Goal: Share content: Distribute website content to other platforms or users

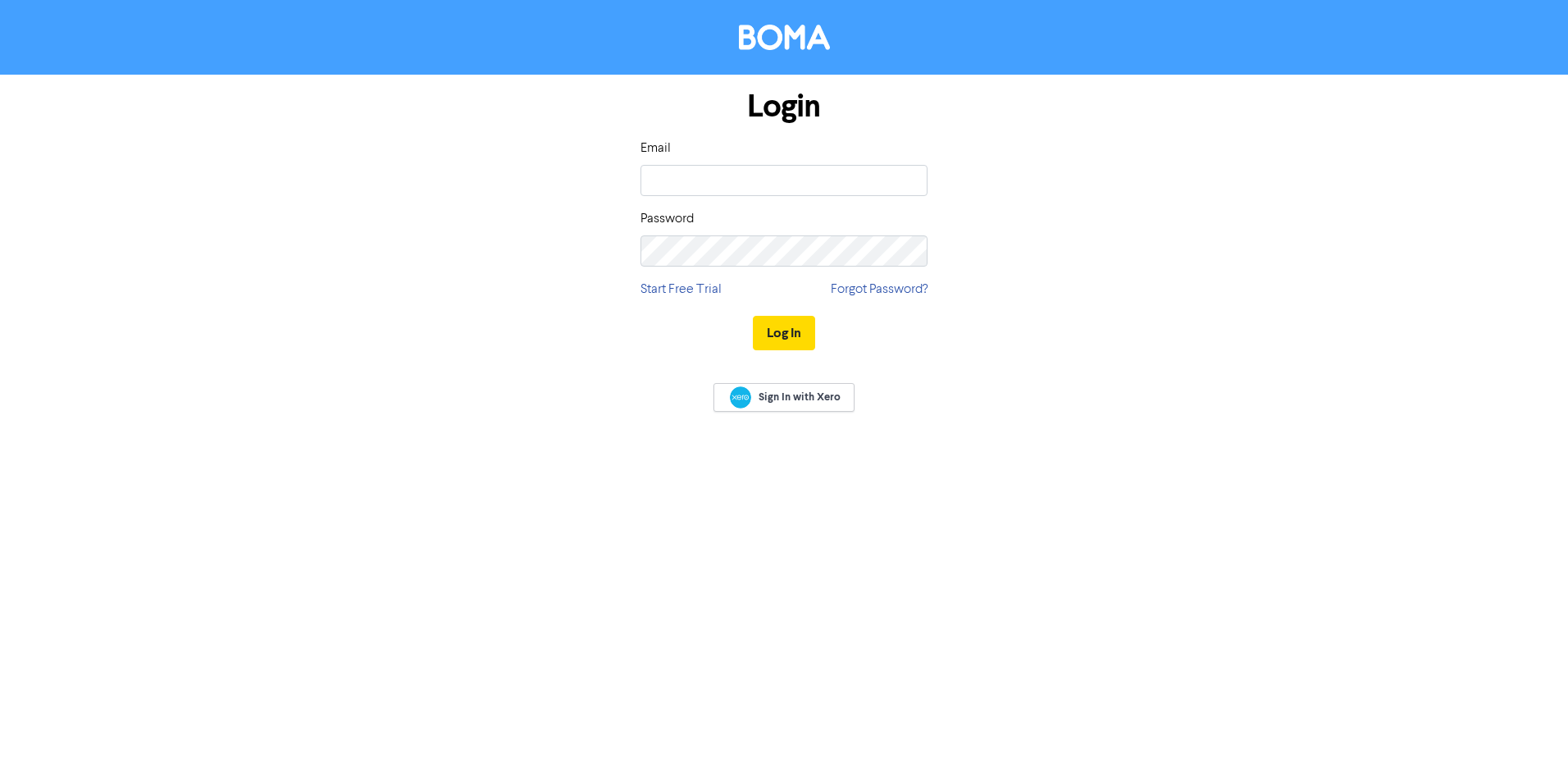
type input "[PERSON_NAME][EMAIL_ADDRESS][DOMAIN_NAME]"
click at [753, 315] on button "Log In" at bounding box center [784, 332] width 62 height 34
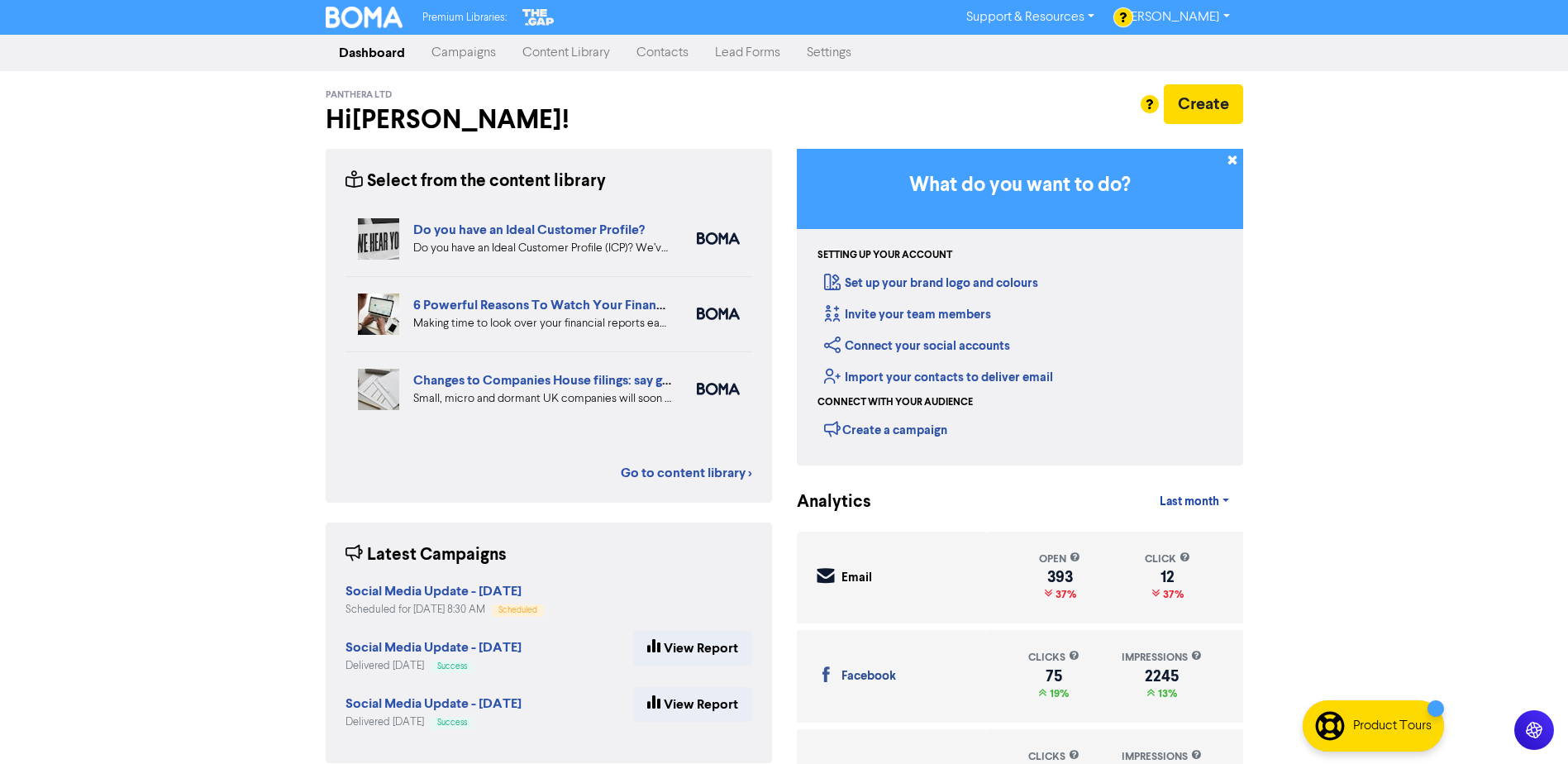
click at [479, 61] on link "Campaigns" at bounding box center [464, 52] width 91 height 33
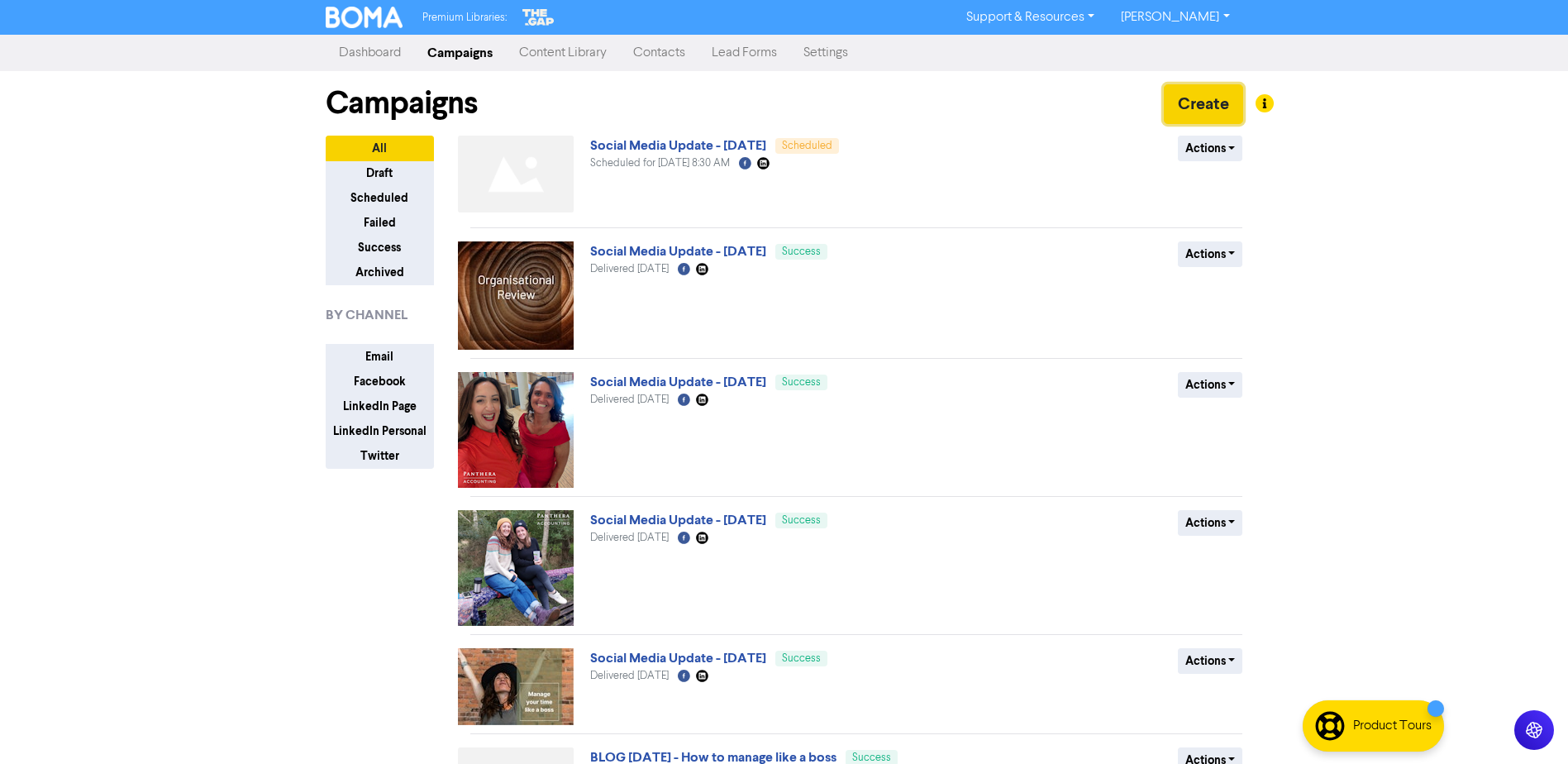
click at [1201, 102] on button "Create" at bounding box center [1203, 104] width 79 height 40
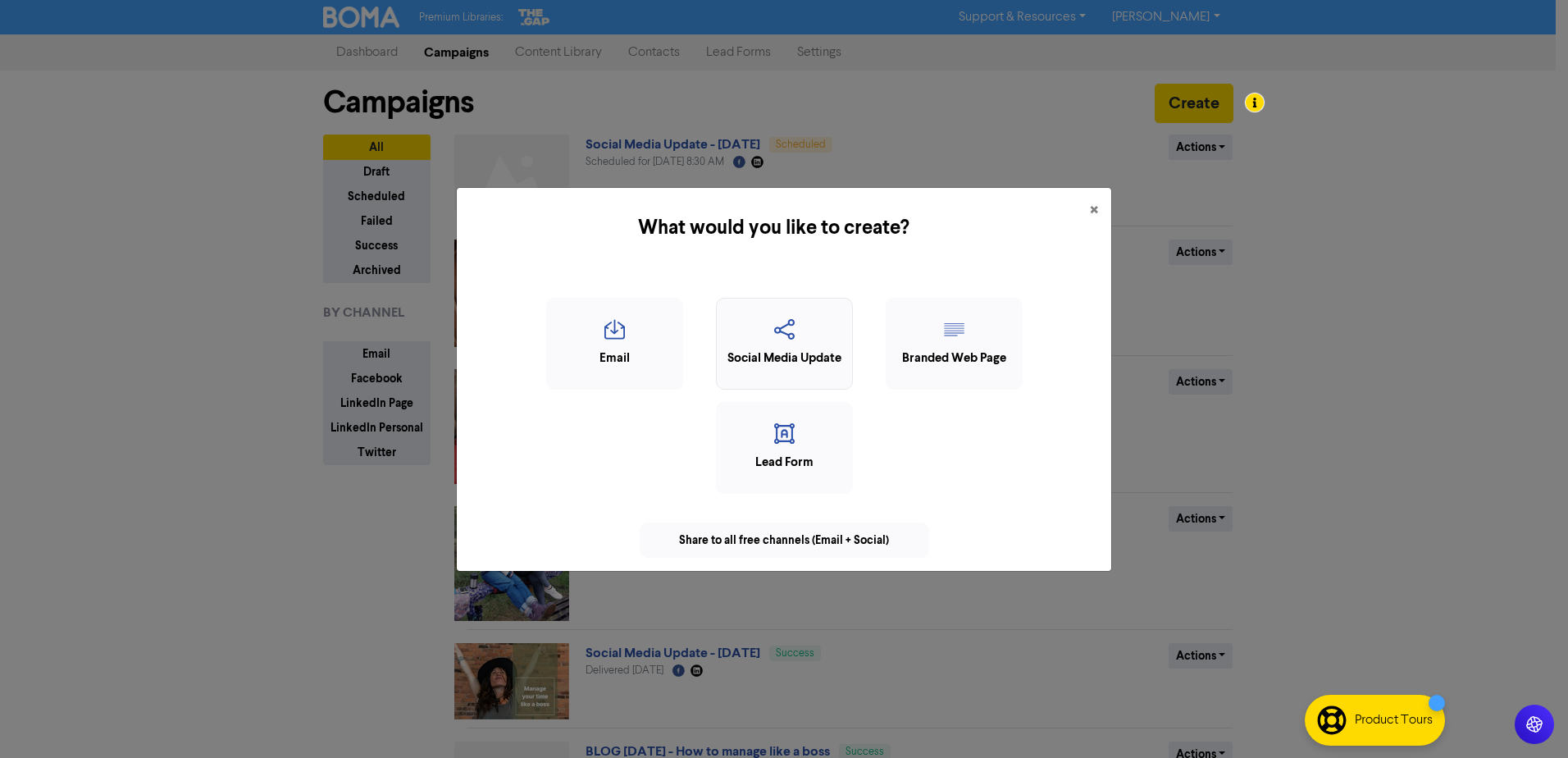
click at [774, 337] on icon "button" at bounding box center [785, 335] width 119 height 32
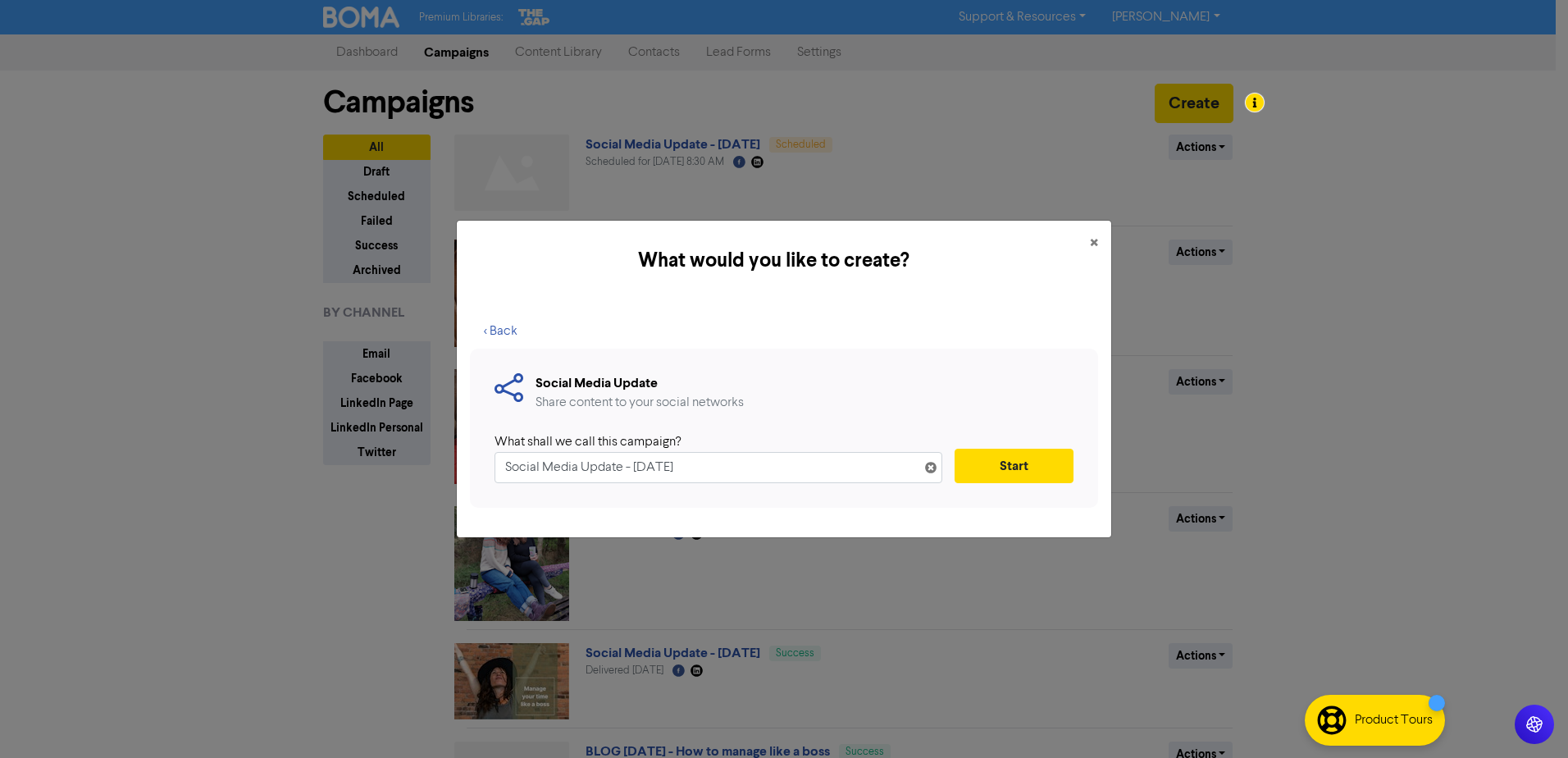
click at [640, 470] on input "Social Media Update - [DATE]" at bounding box center [718, 468] width 448 height 32
type input "Social Media Update - [DATE]"
click at [1076, 459] on div "Social Media Update Share content to your social networks What shall we call th…" at bounding box center [784, 429] width 628 height 160
click at [1029, 459] on button "Start" at bounding box center [1014, 465] width 119 height 34
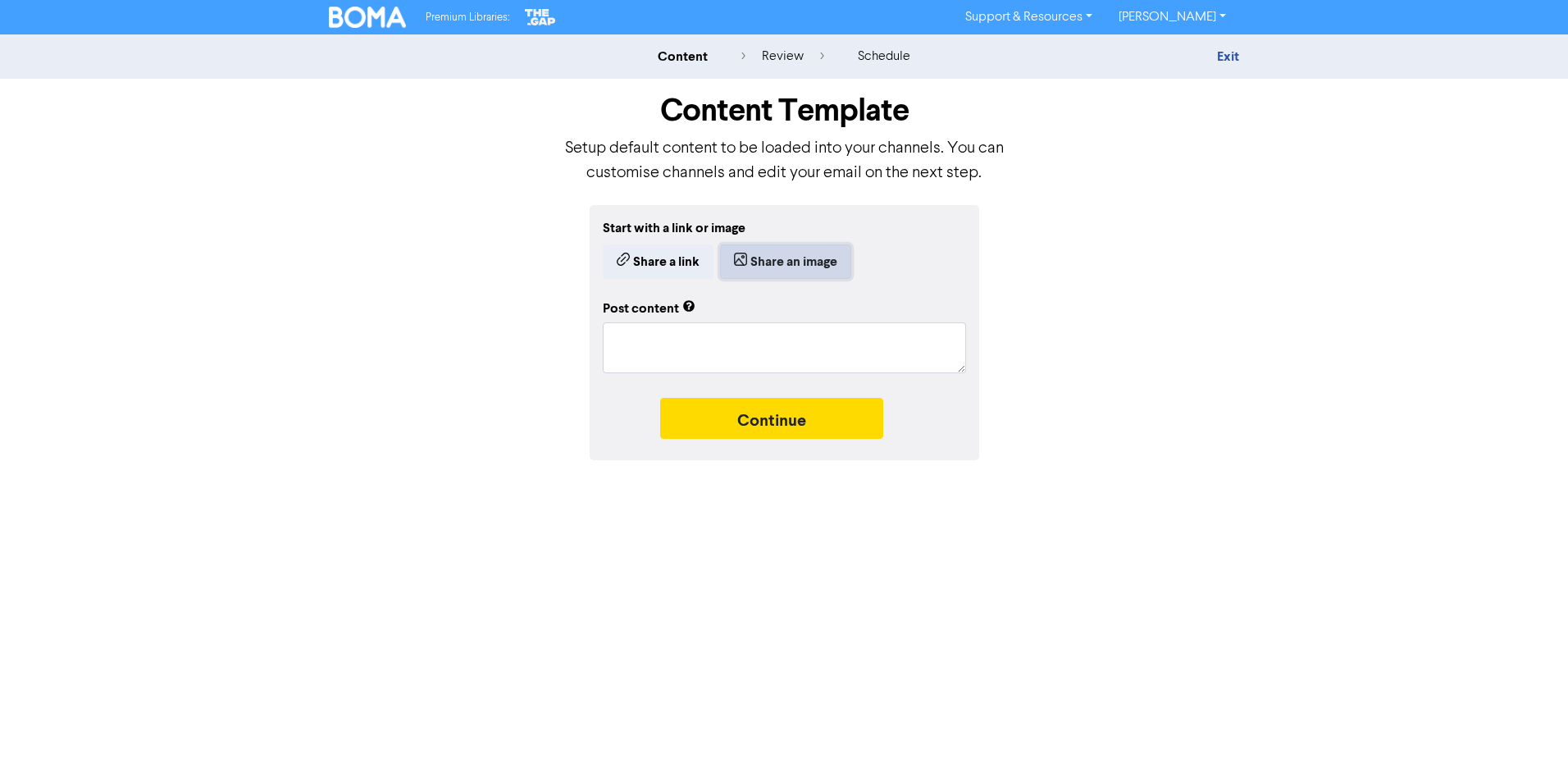
click at [767, 260] on button "Share an image" at bounding box center [786, 261] width 131 height 34
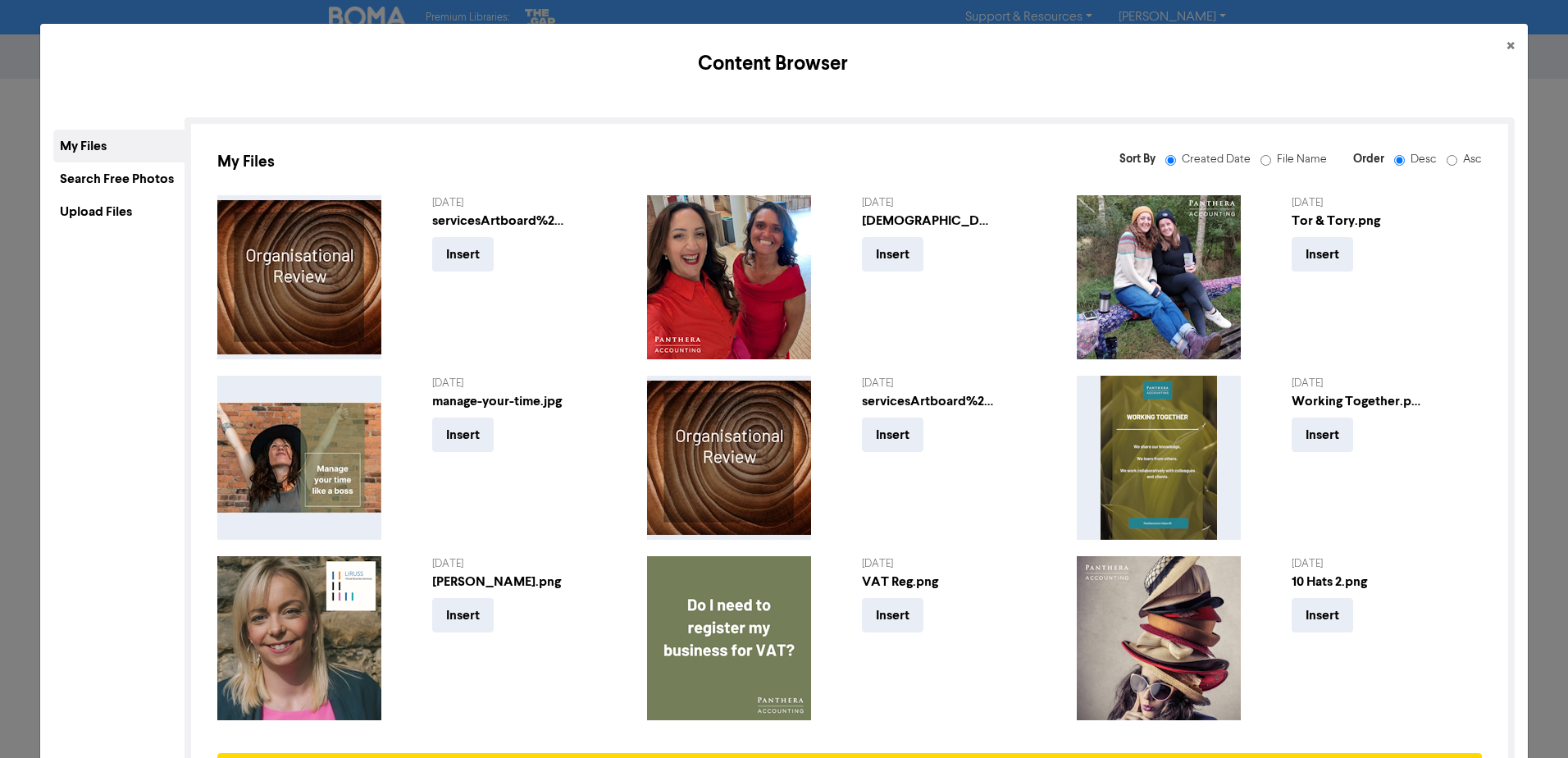
click at [62, 212] on div "Upload Files" at bounding box center [119, 211] width 131 height 32
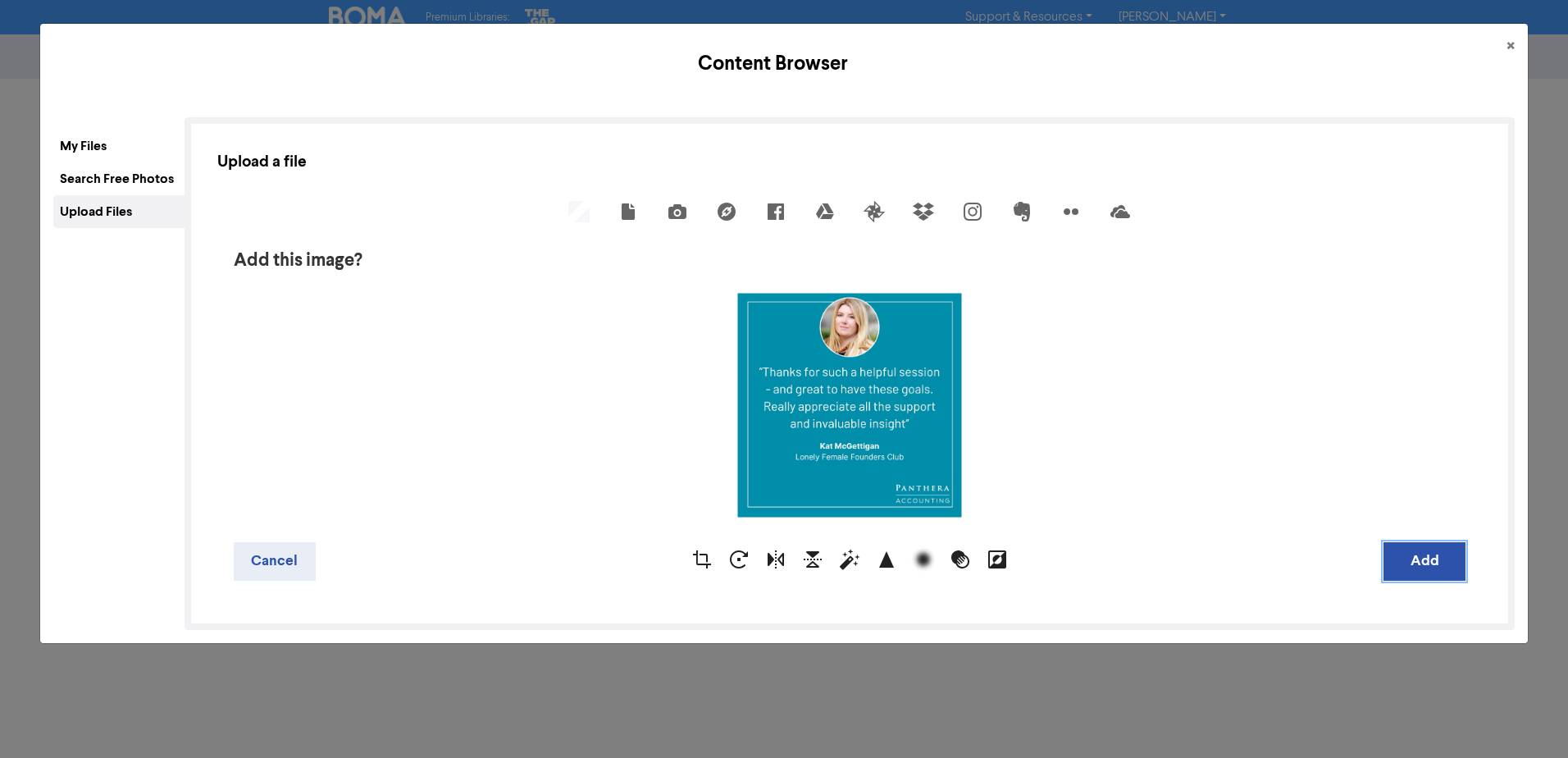
click at [1428, 562] on button "Add" at bounding box center [1425, 562] width 82 height 39
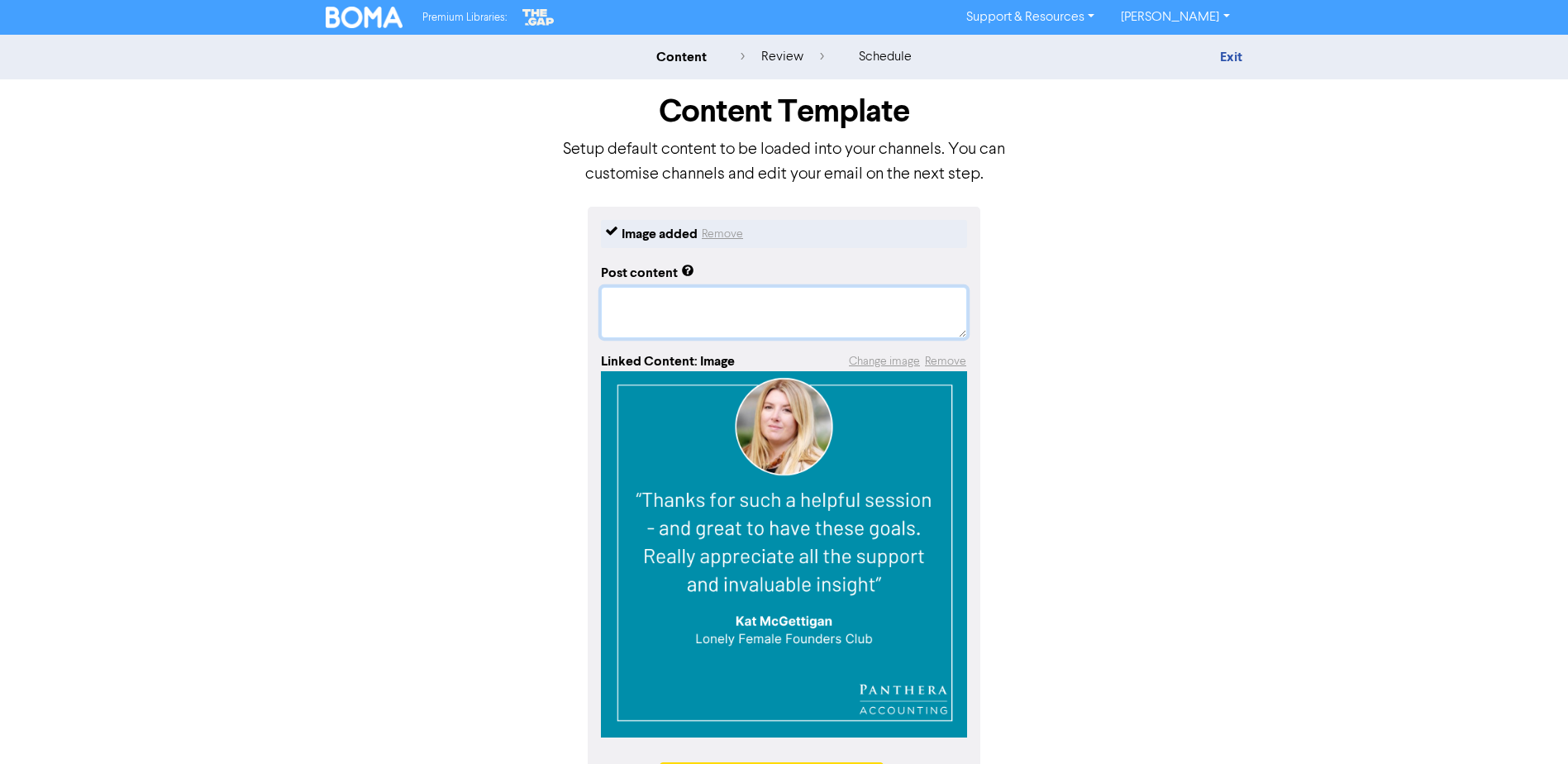
click at [796, 314] on textarea at bounding box center [784, 313] width 366 height 51
paste textarea "Is your accountant purely transactional? It might surprise you that, not all ac…"
type textarea "x"
type textarea "Is your accountant purely transactional? It might surprise you that, not all ac…"
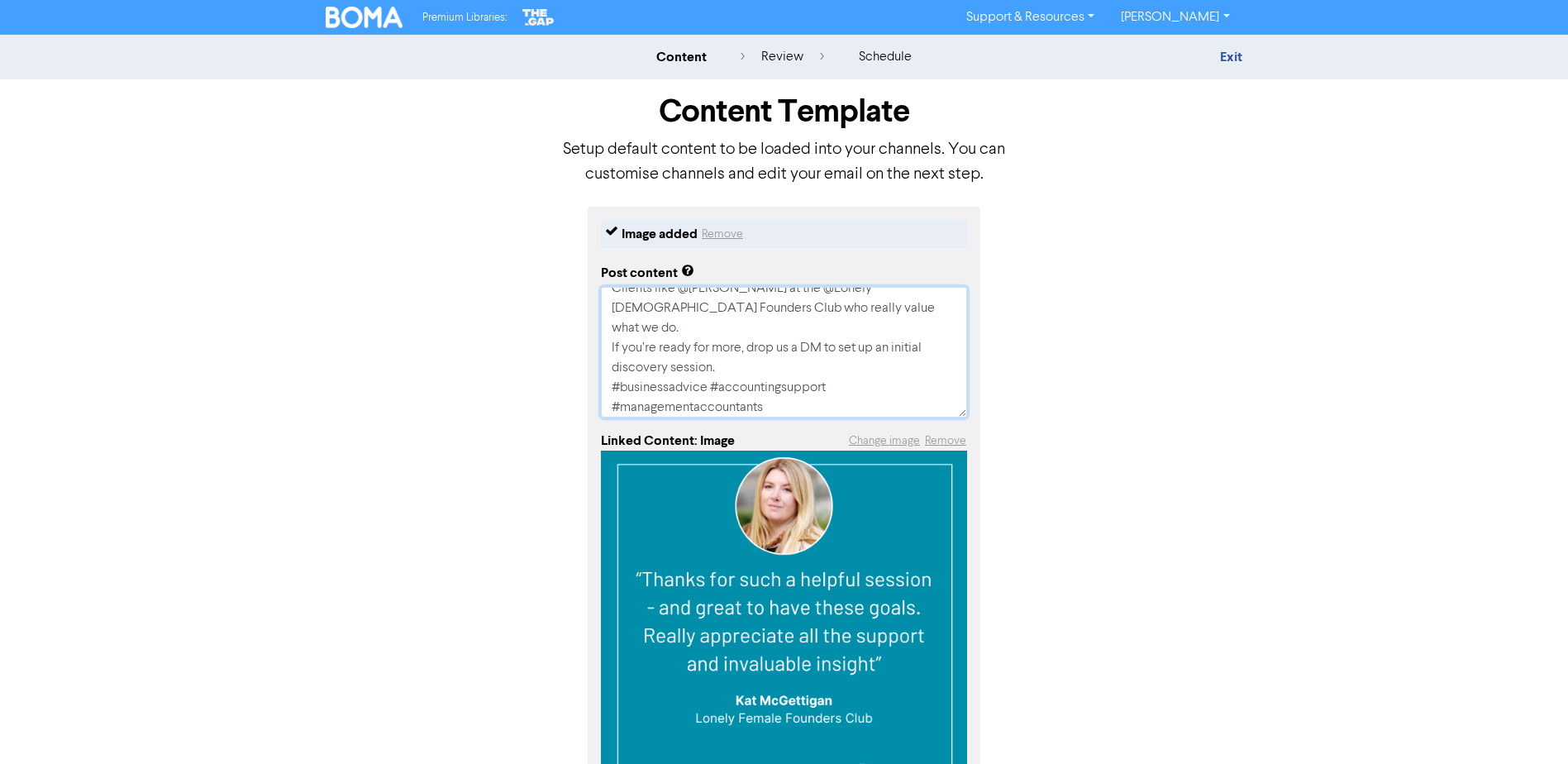
type textarea "x"
type textarea "Is your accountant purely transactional? It might surprise you that, not all ac…"
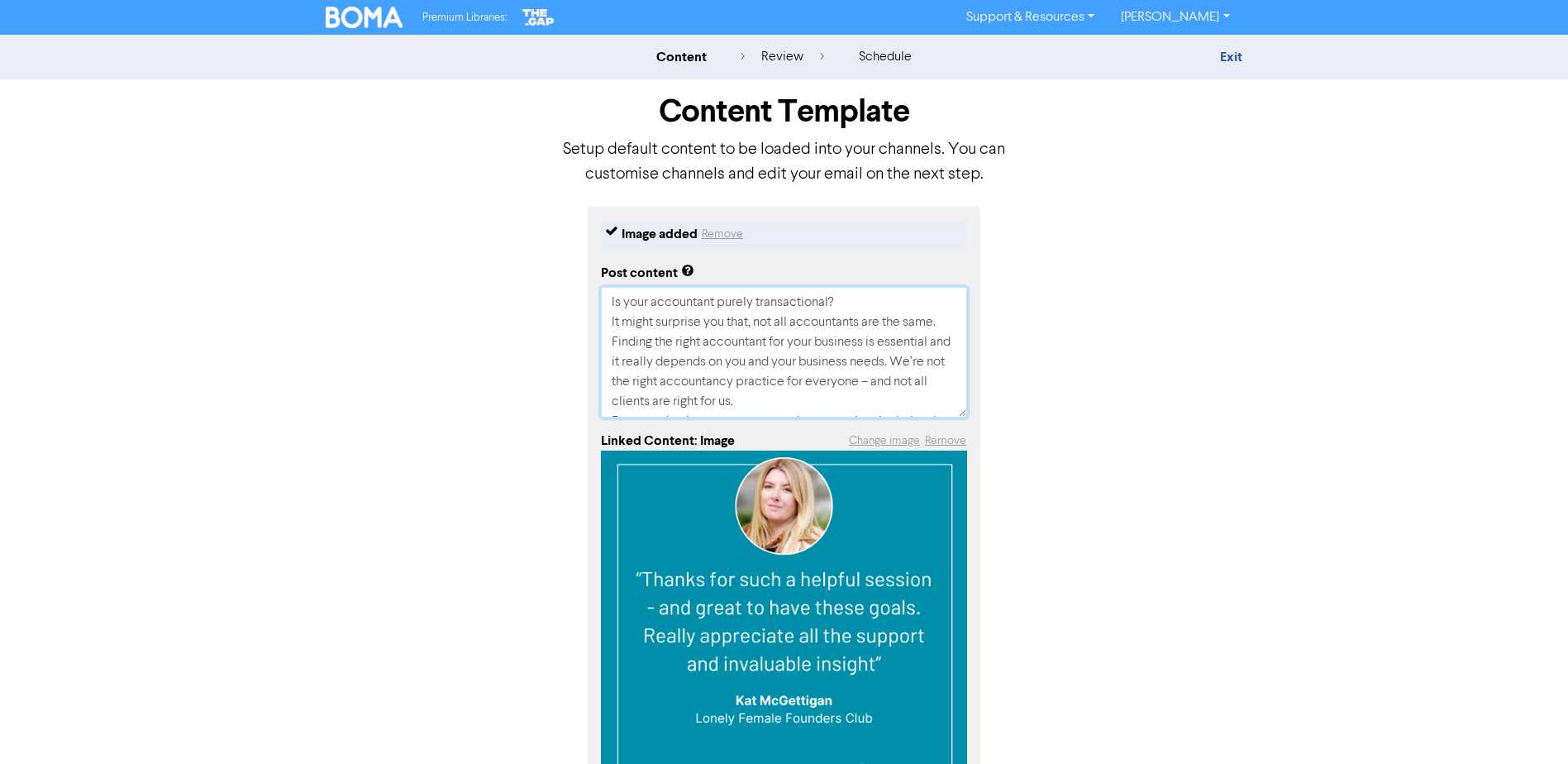
click at [854, 309] on textarea "Is your accountant purely transactional? It might surprise you that, not all ac…" at bounding box center [784, 352] width 366 height 131
type textarea "x"
type textarea "Is your accountant purely transactional? It might surprise you that, not all ac…"
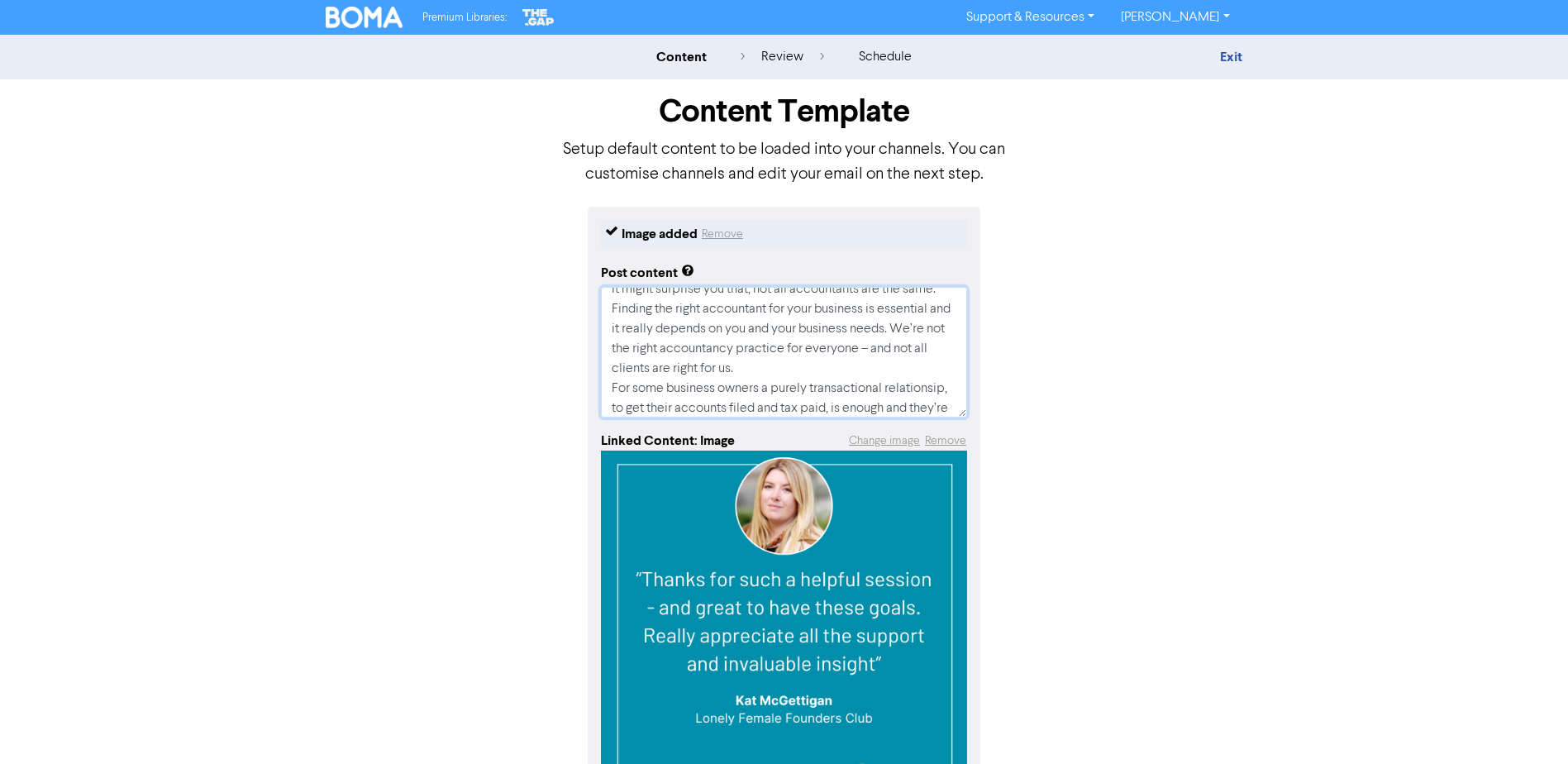
scroll to position [42, 0]
click at [943, 301] on textarea "Is your accountant purely transactional? It might surprise you that, not all ac…" at bounding box center [784, 352] width 366 height 131
type textarea "x"
type textarea "Is your accountant purely transactional? It might surprise you that, not all ac…"
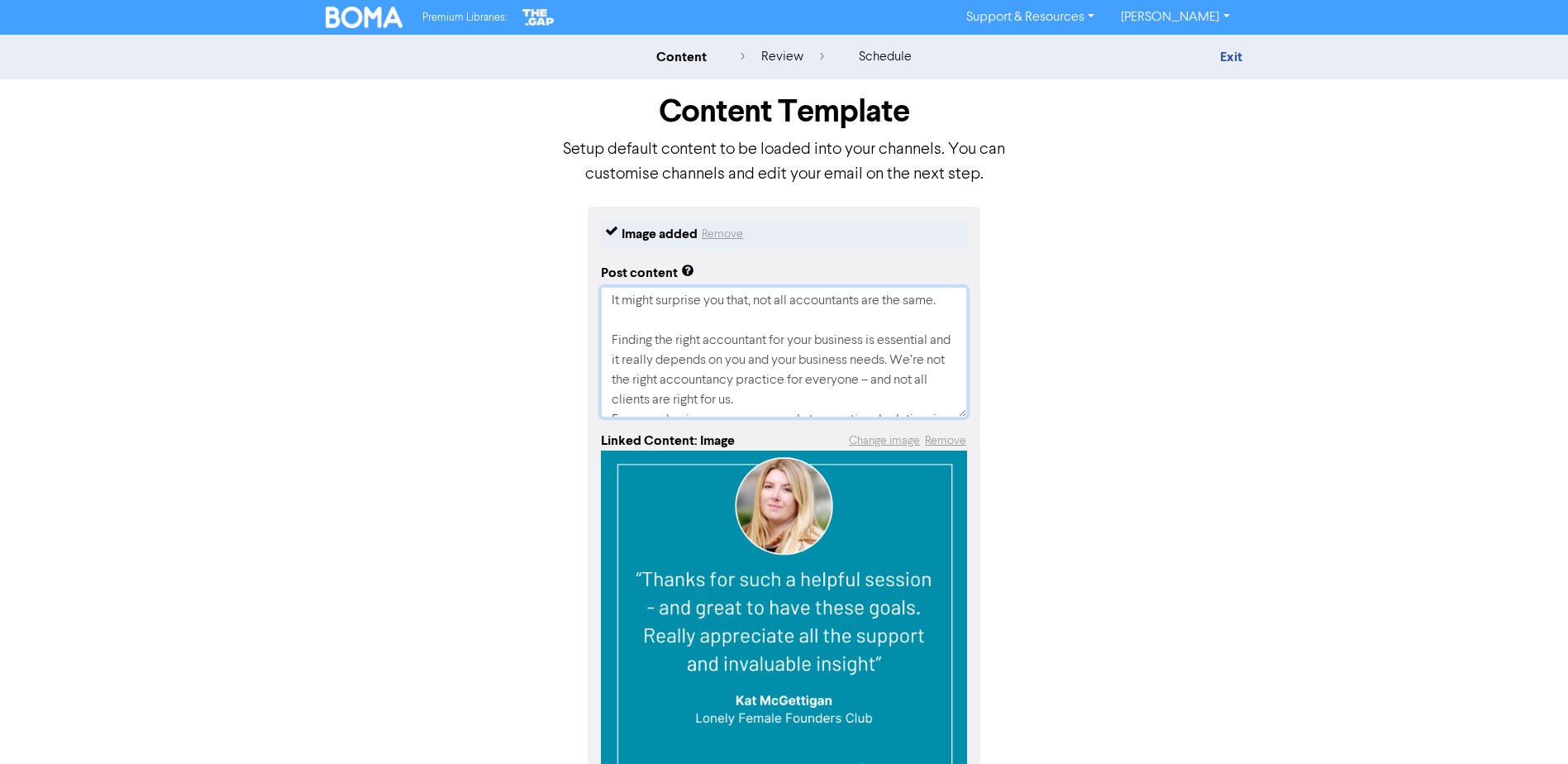
scroll to position [61, 0]
click at [842, 375] on textarea "Is your accountant purely transactional? It might surprise you that, not all ac…" at bounding box center [784, 352] width 366 height 131
type textarea "x"
type textarea "Is your accountant purely transactional? It might surprise you that, not all ac…"
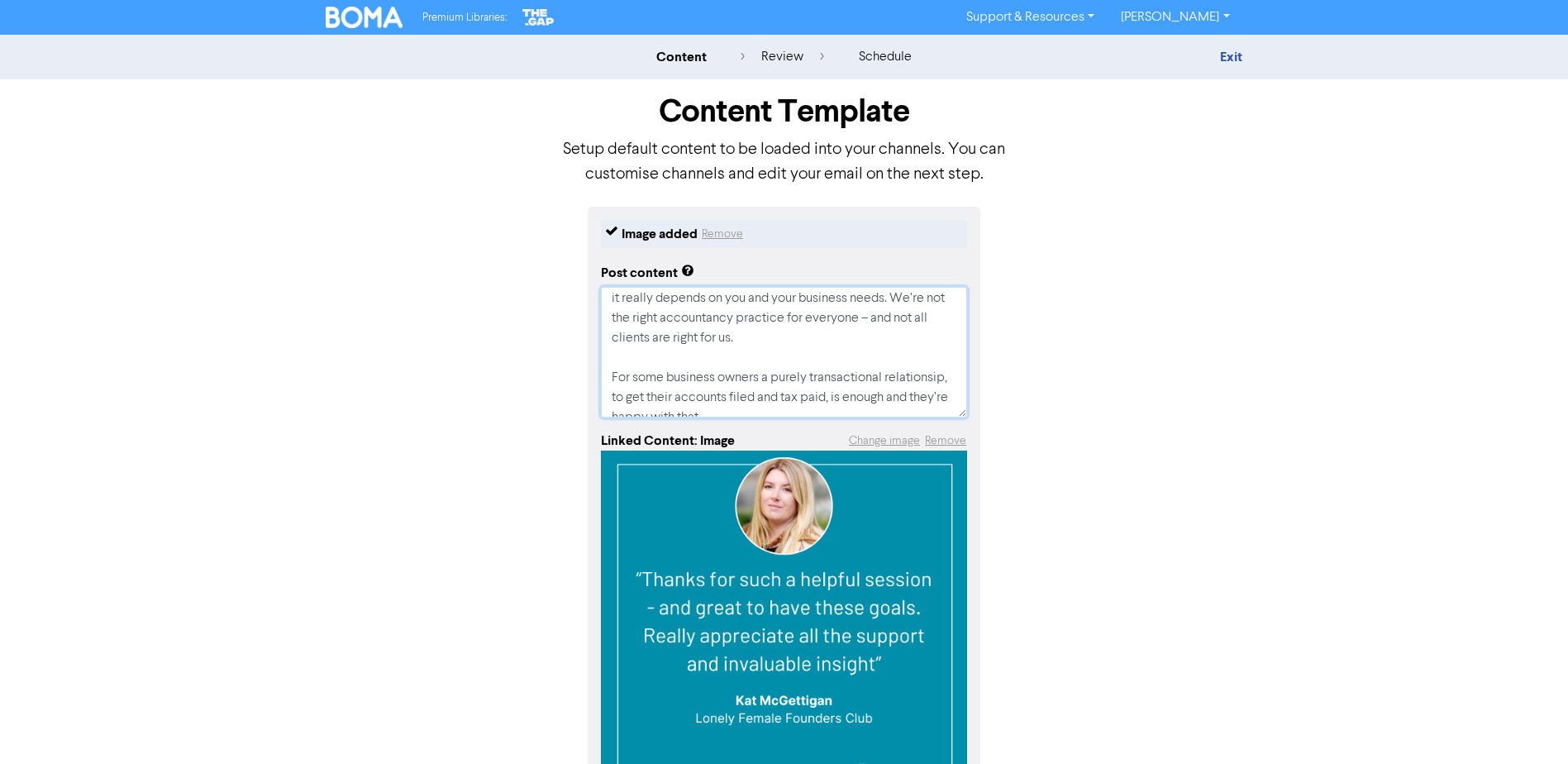
scroll to position [144, 0]
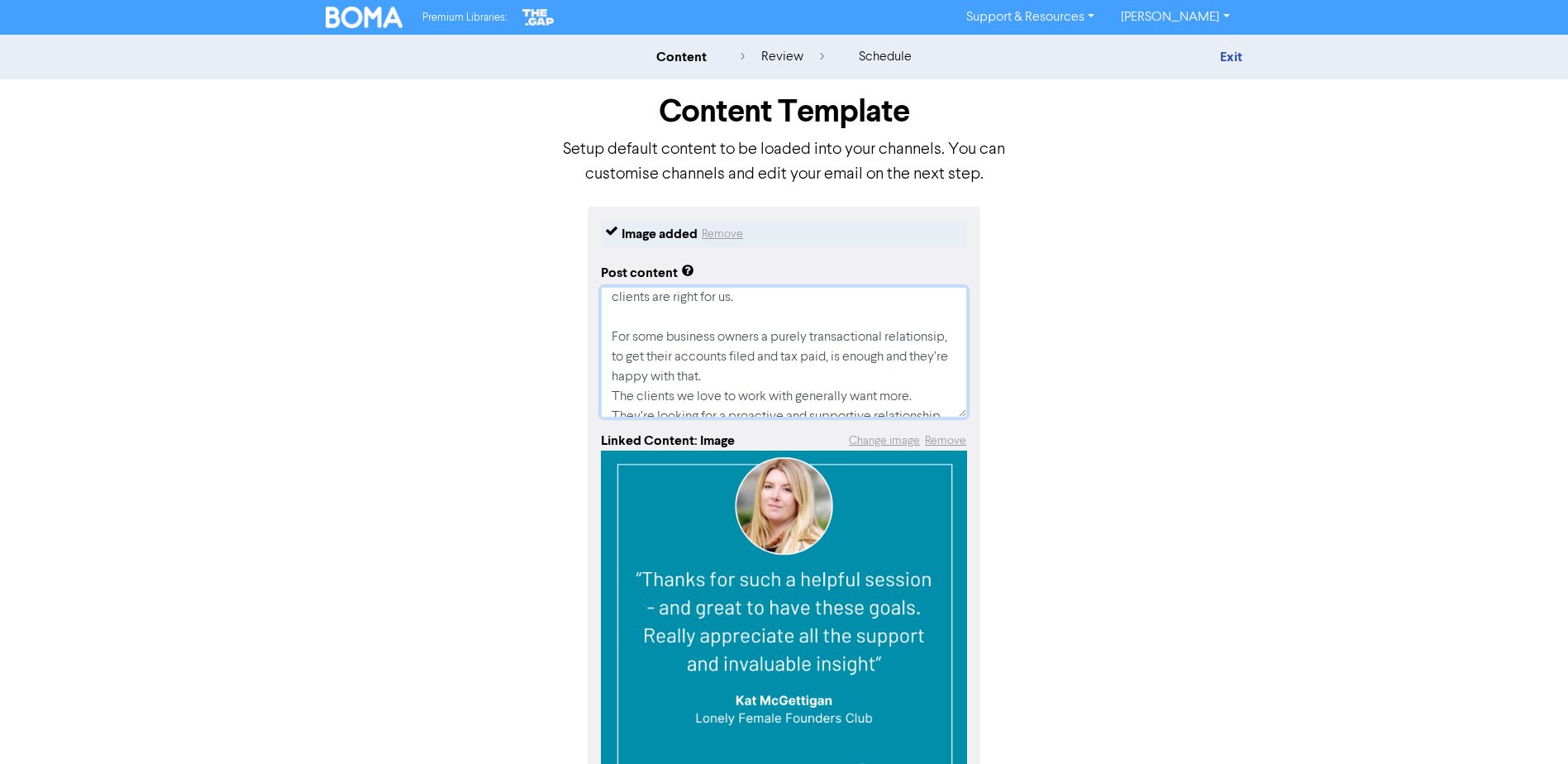
click at [842, 375] on textarea "Is your accountant purely transactional? It might surprise you that, not all ac…" at bounding box center [784, 352] width 366 height 131
type textarea "x"
type textarea "Is your accountant purely transactional? It might surprise you that, not all ac…"
click at [656, 351] on textarea "Is your accountant purely transactional? It might surprise you that, not all ac…" at bounding box center [784, 352] width 366 height 131
click at [659, 352] on textarea "Is your accountant purely transactional? It might surprise you that, not all ac…" at bounding box center [784, 352] width 366 height 131
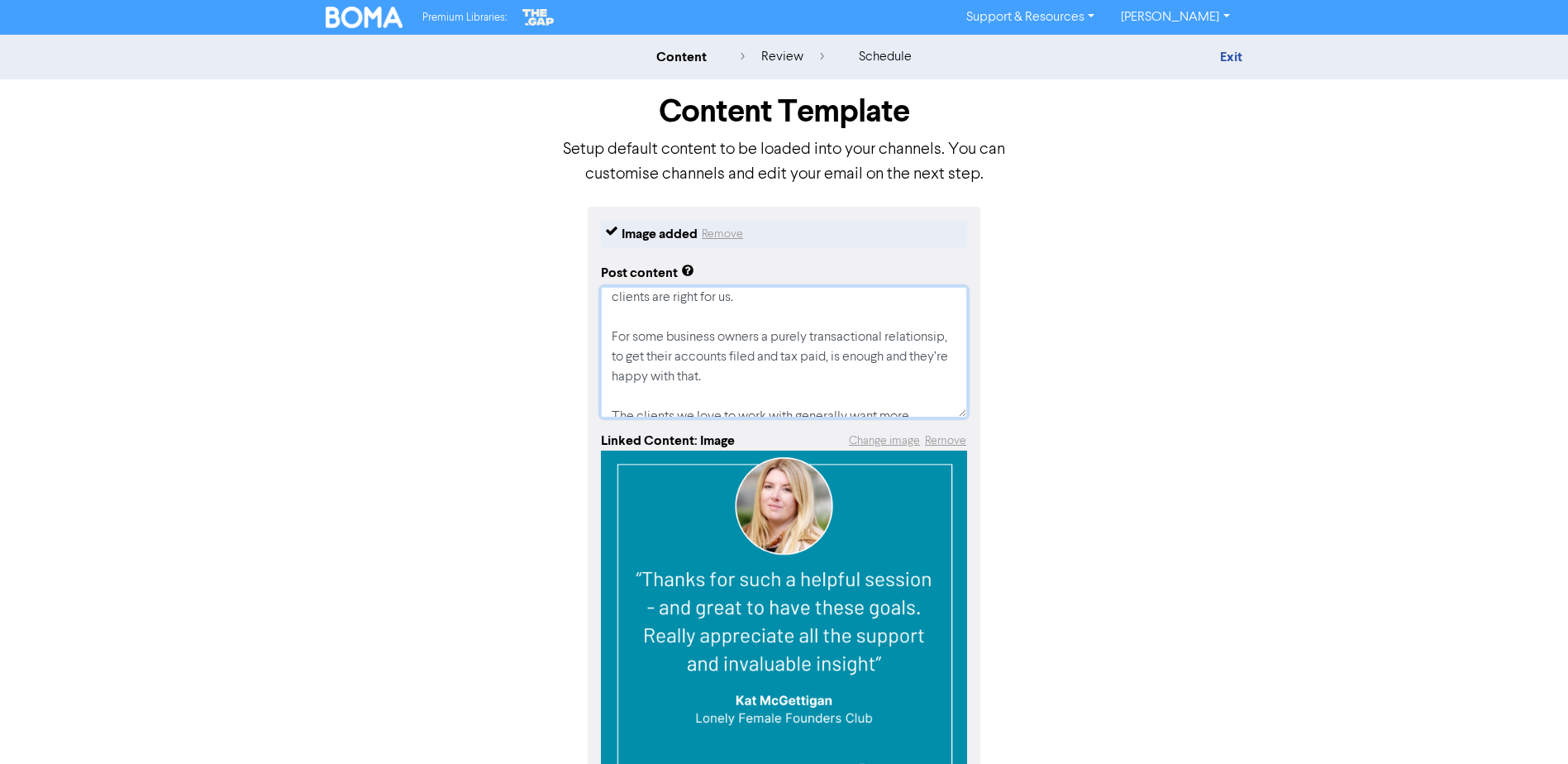
type textarea "x"
type textarea "Is your accountant purely transactional? It might surprise you that, not all ac…"
click at [840, 367] on textarea "Is your accountant purely transactional? It might surprise you that, not all ac…" at bounding box center [784, 352] width 366 height 131
type textarea "x"
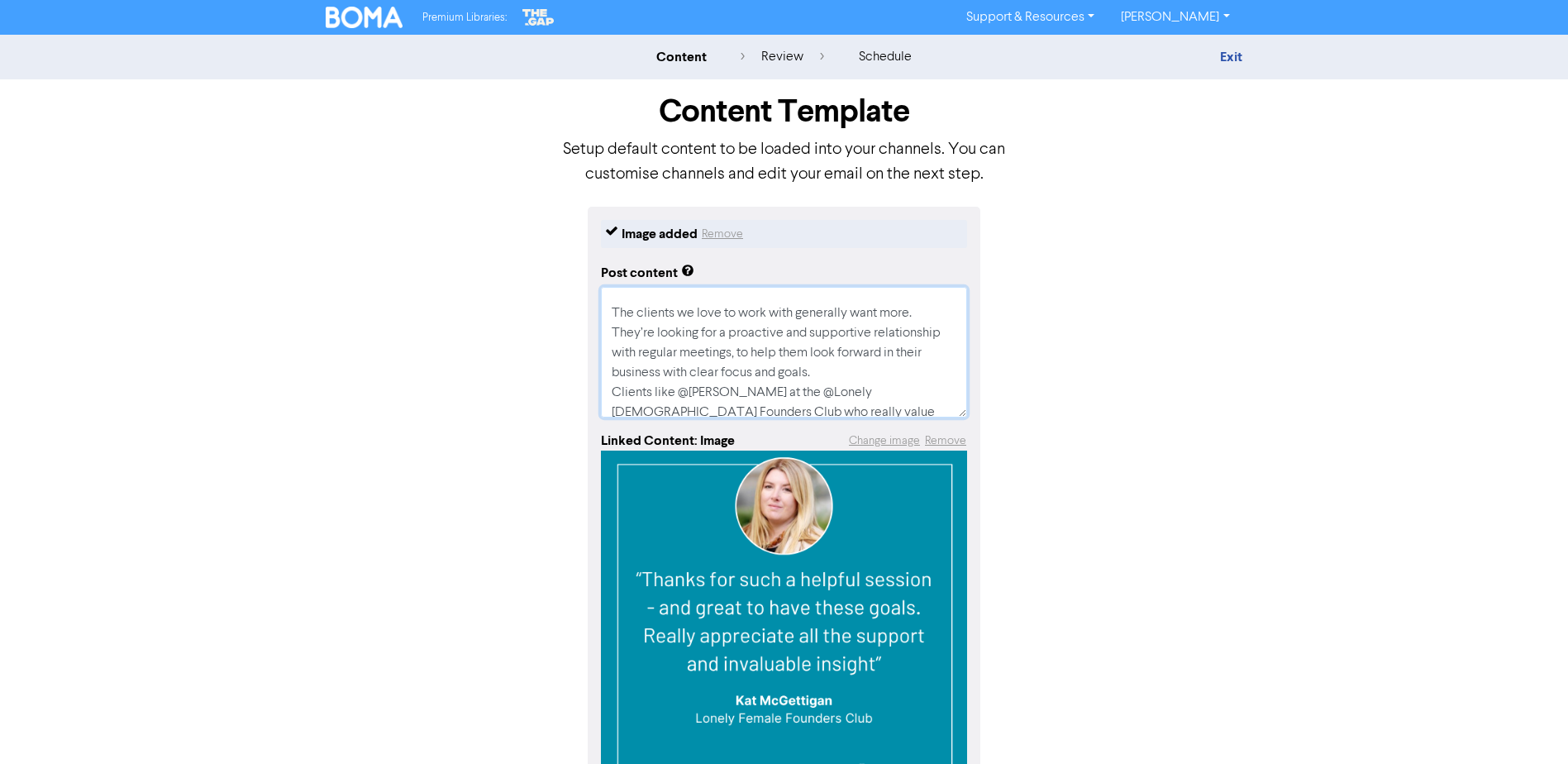
type textarea "Is your accountant purely transactional? It might surprise you that, not all ac…"
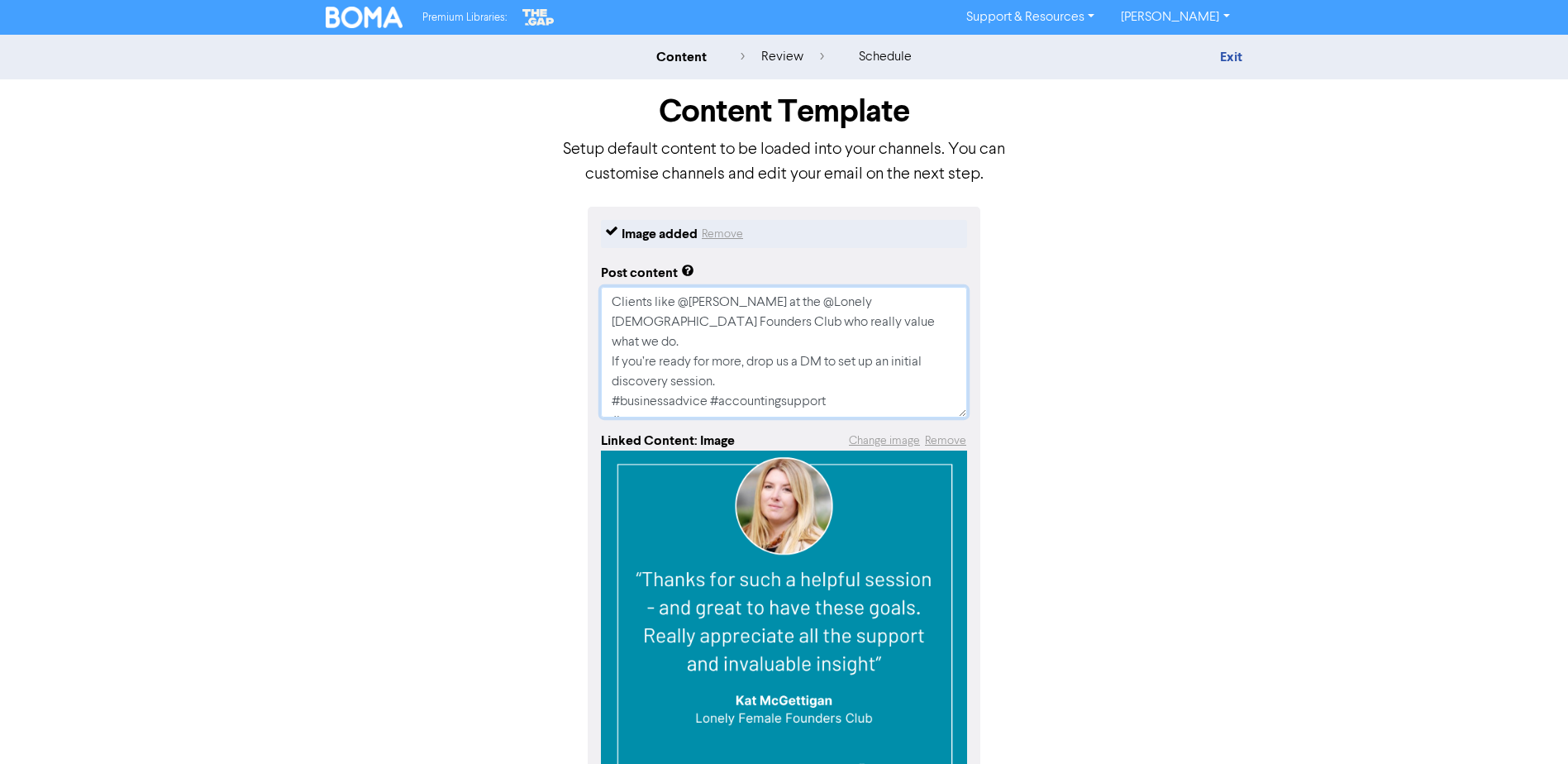
click at [871, 321] on textarea "Is your accountant purely transactional? It might surprise you that, not all ac…" at bounding box center [784, 352] width 366 height 131
type textarea "x"
type textarea "Is your accountant purely transactional? It might surprise you that, not all ac…"
click at [780, 359] on textarea "Is your accountant purely transactional? It might surprise you that, not all ac…" at bounding box center [784, 352] width 366 height 131
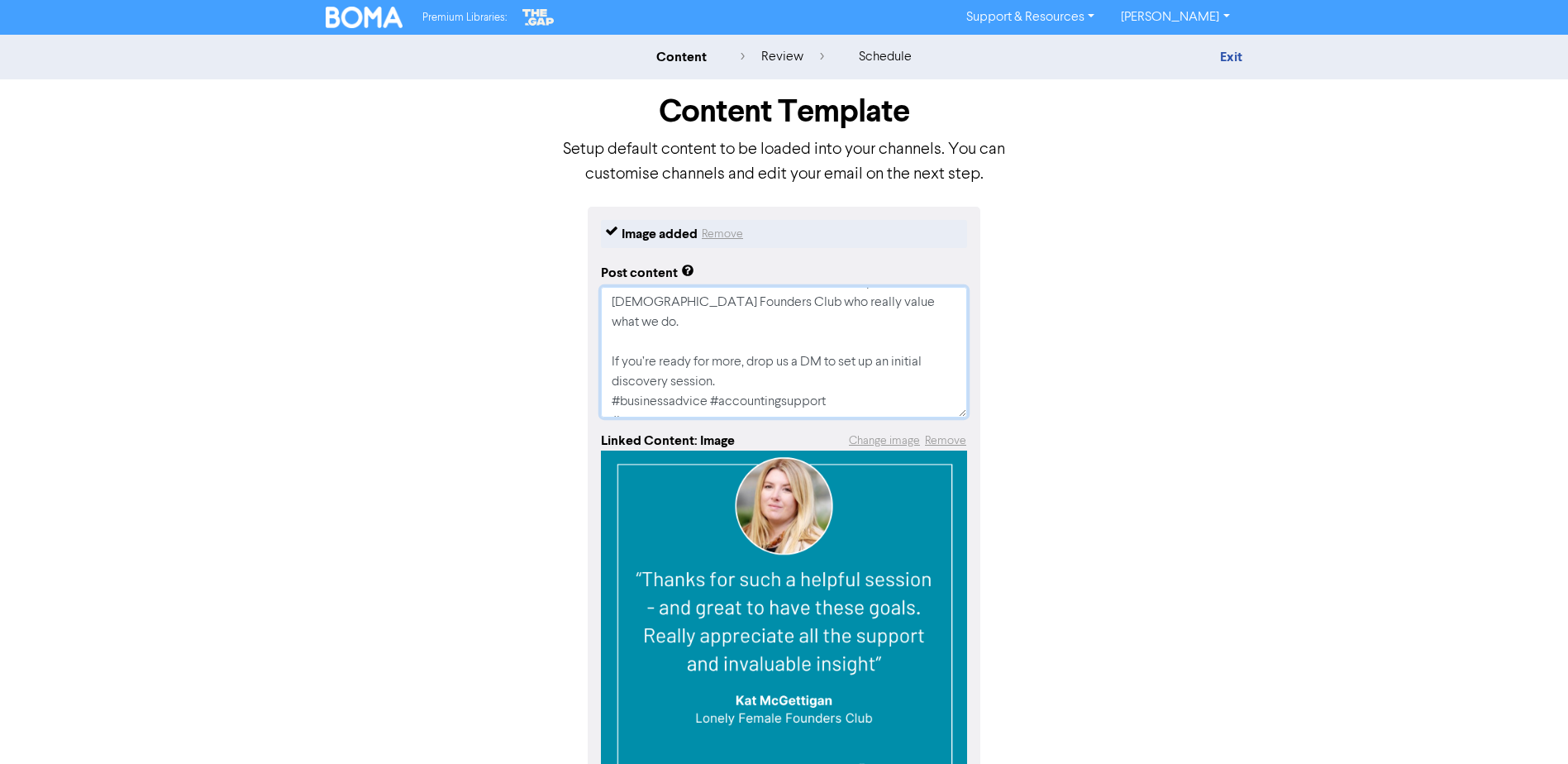
type textarea "x"
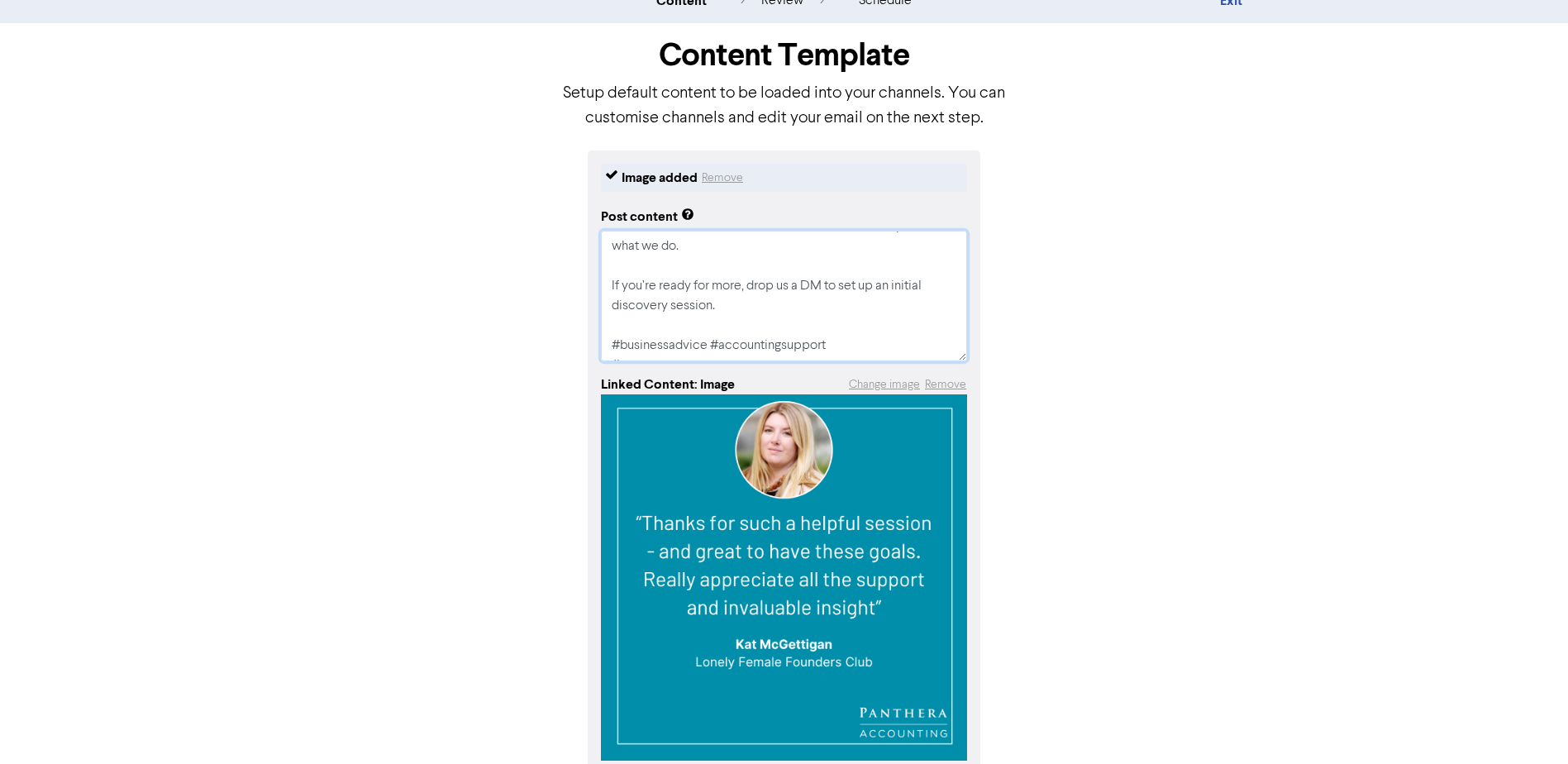
scroll to position [142, 0]
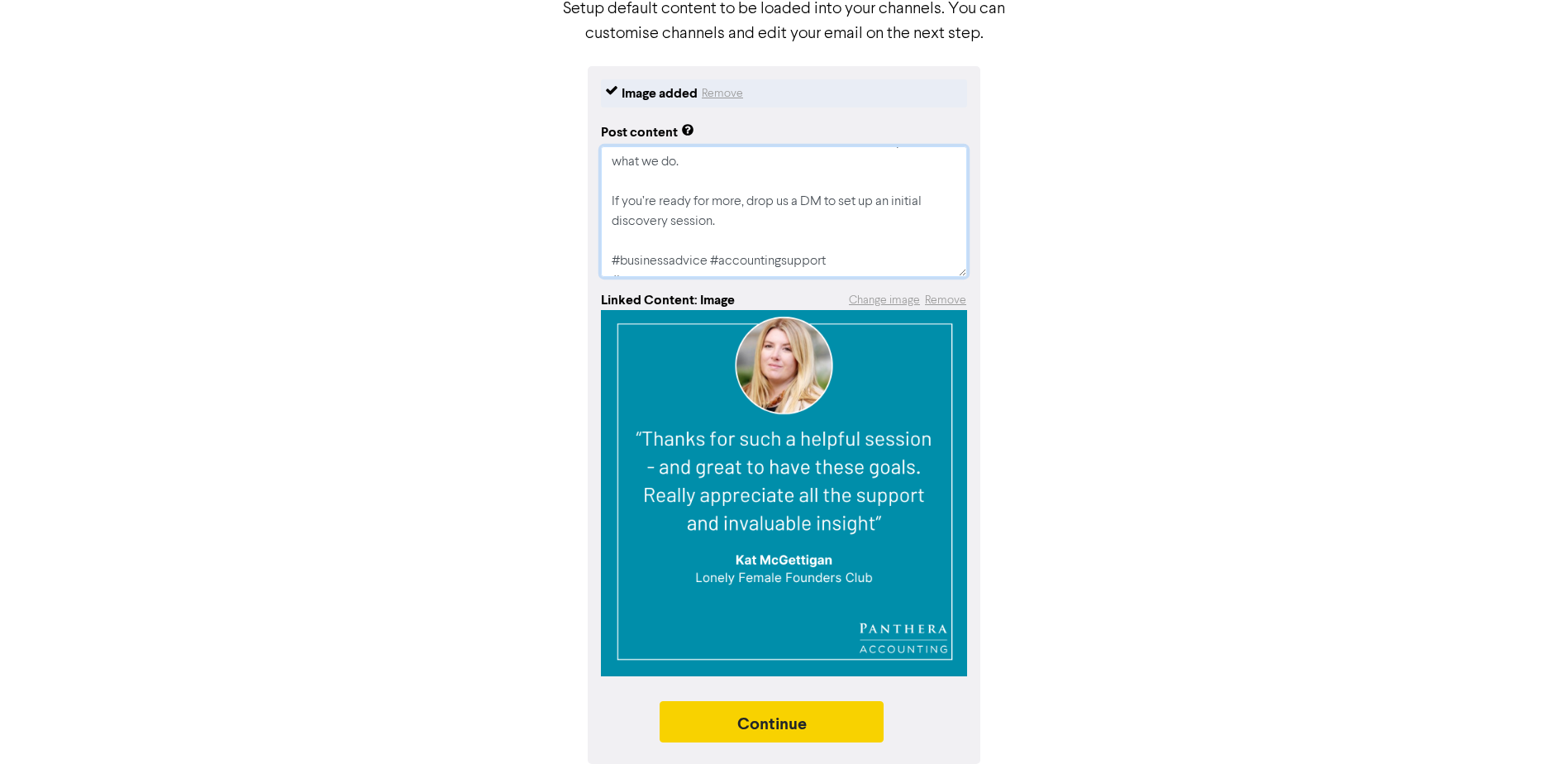
type textarea "Is your accountant purely transactional? It might surprise you that, not all ac…"
click at [838, 715] on button "Continue" at bounding box center [772, 722] width 225 height 42
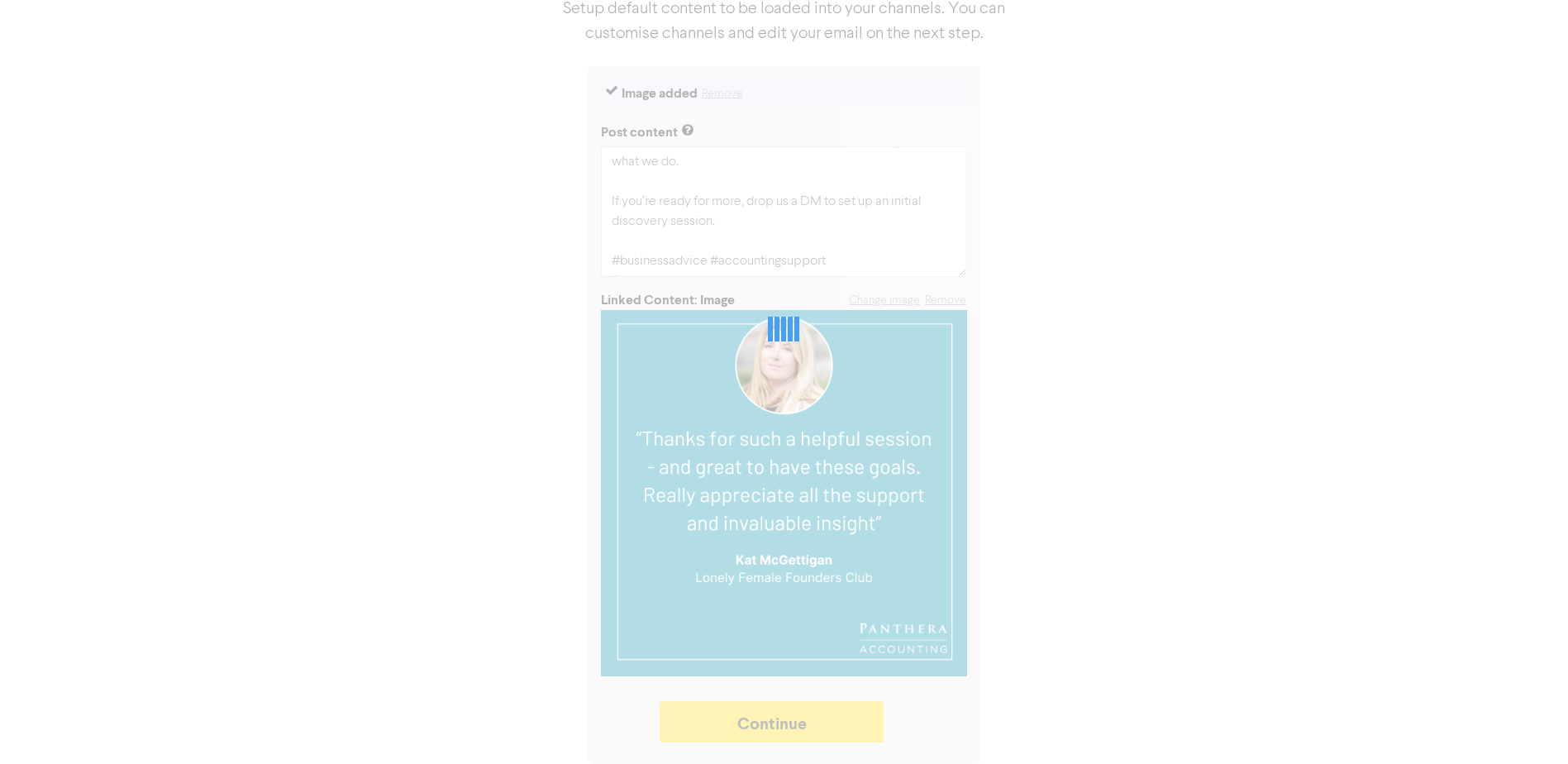
type textarea "x"
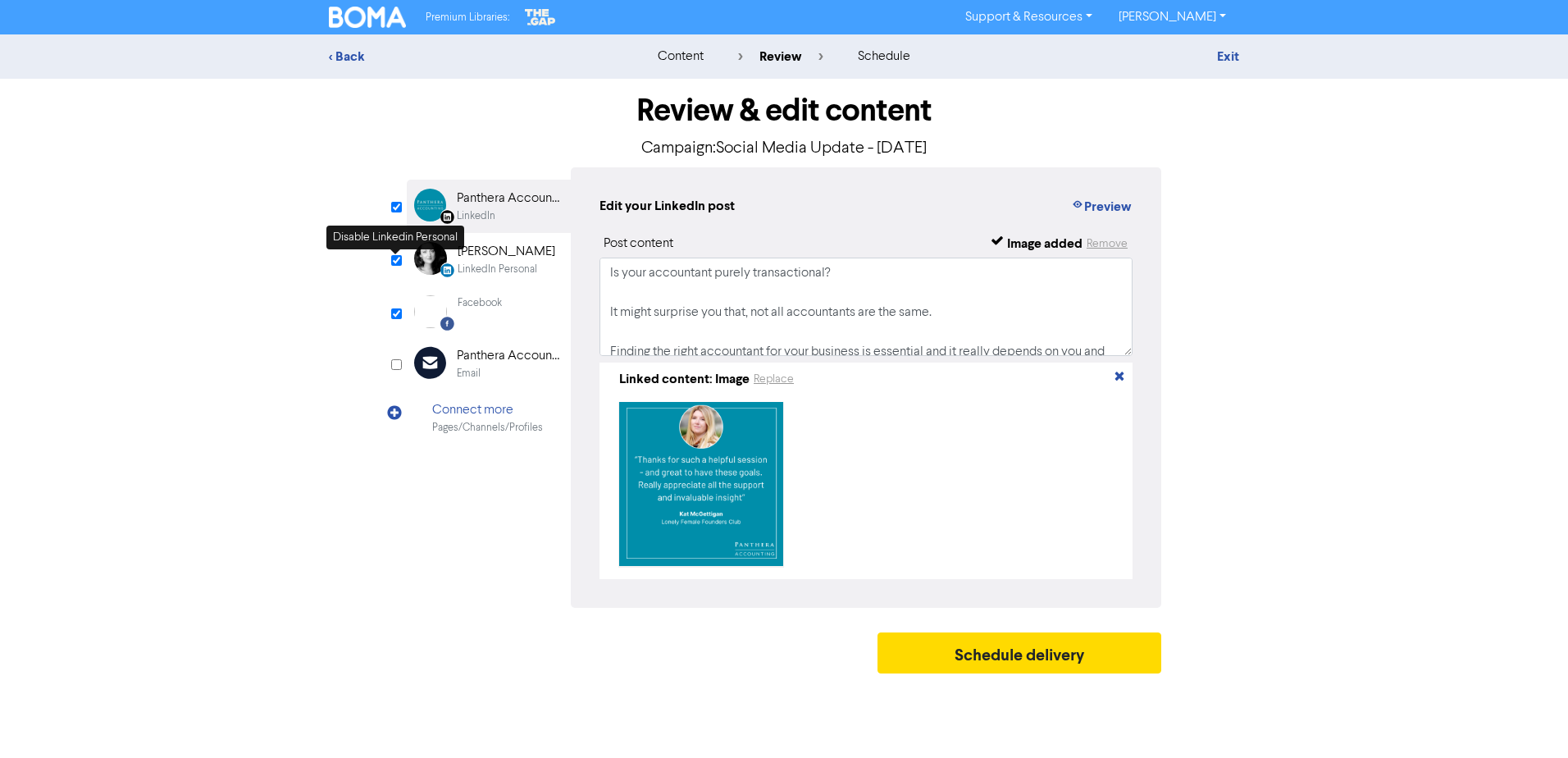
click at [397, 259] on input "checkbox" at bounding box center [397, 260] width 11 height 11
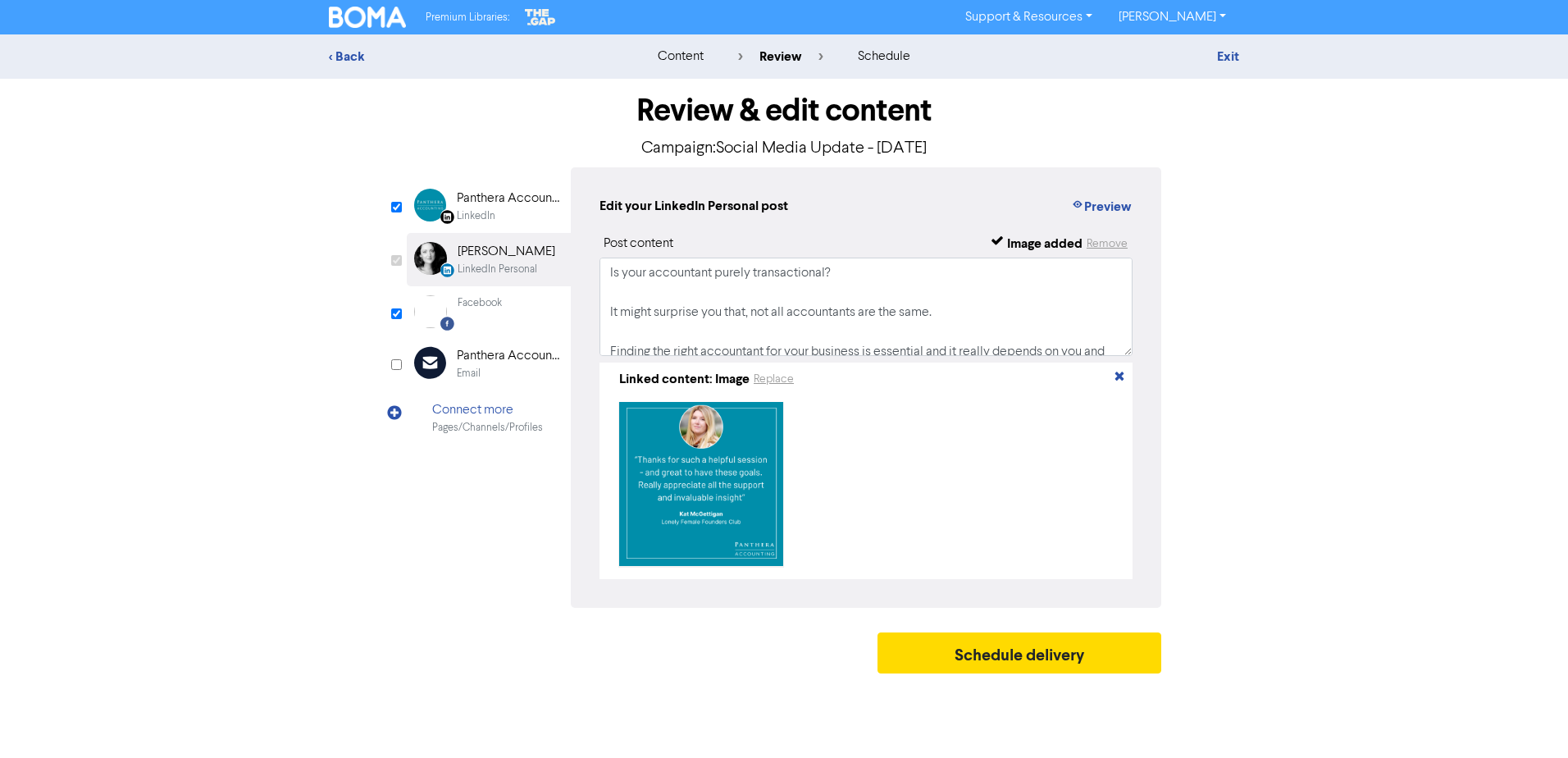
checkbox input "false"
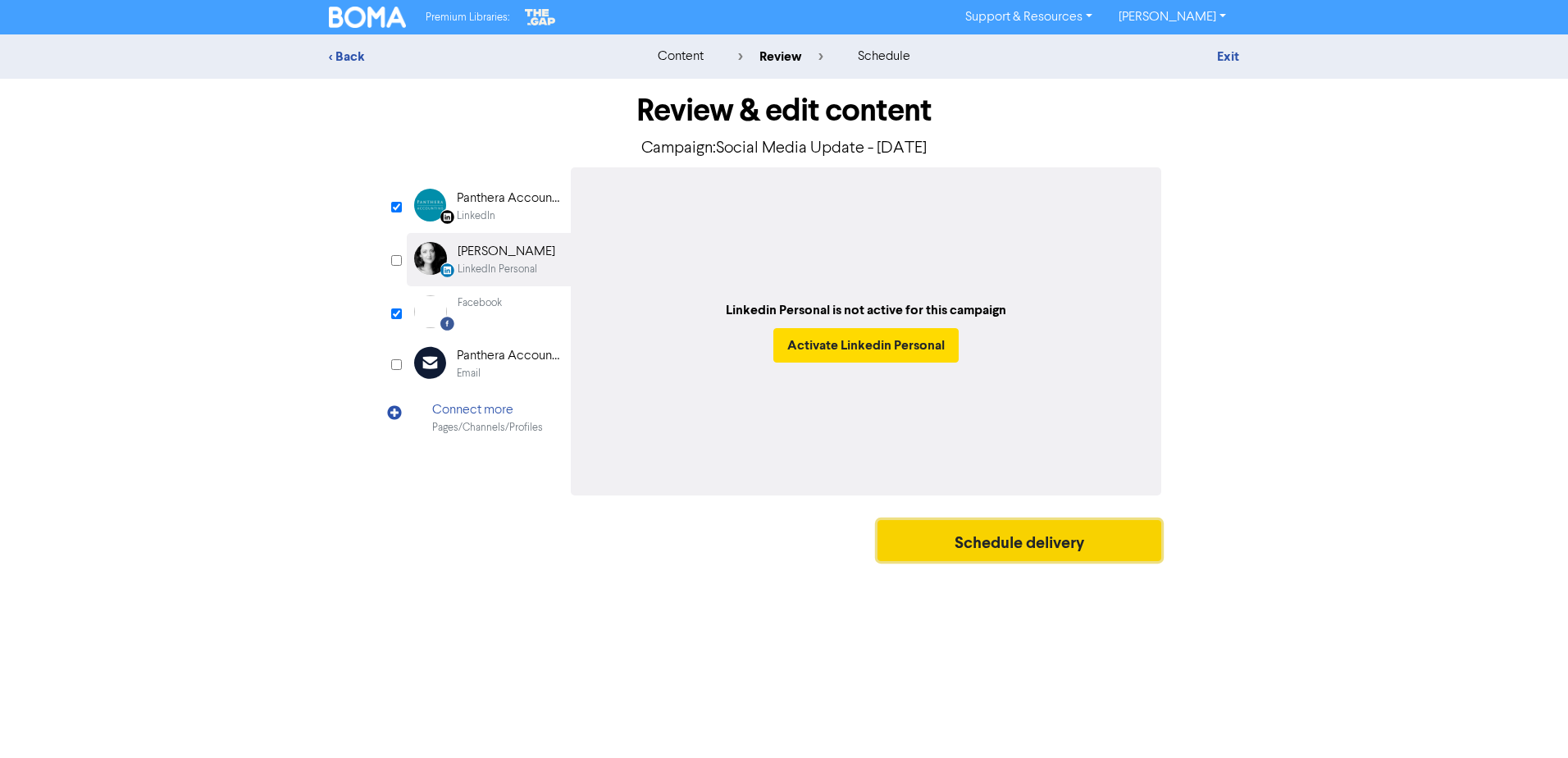
click at [957, 540] on button "Schedule delivery" at bounding box center [1020, 541] width 284 height 41
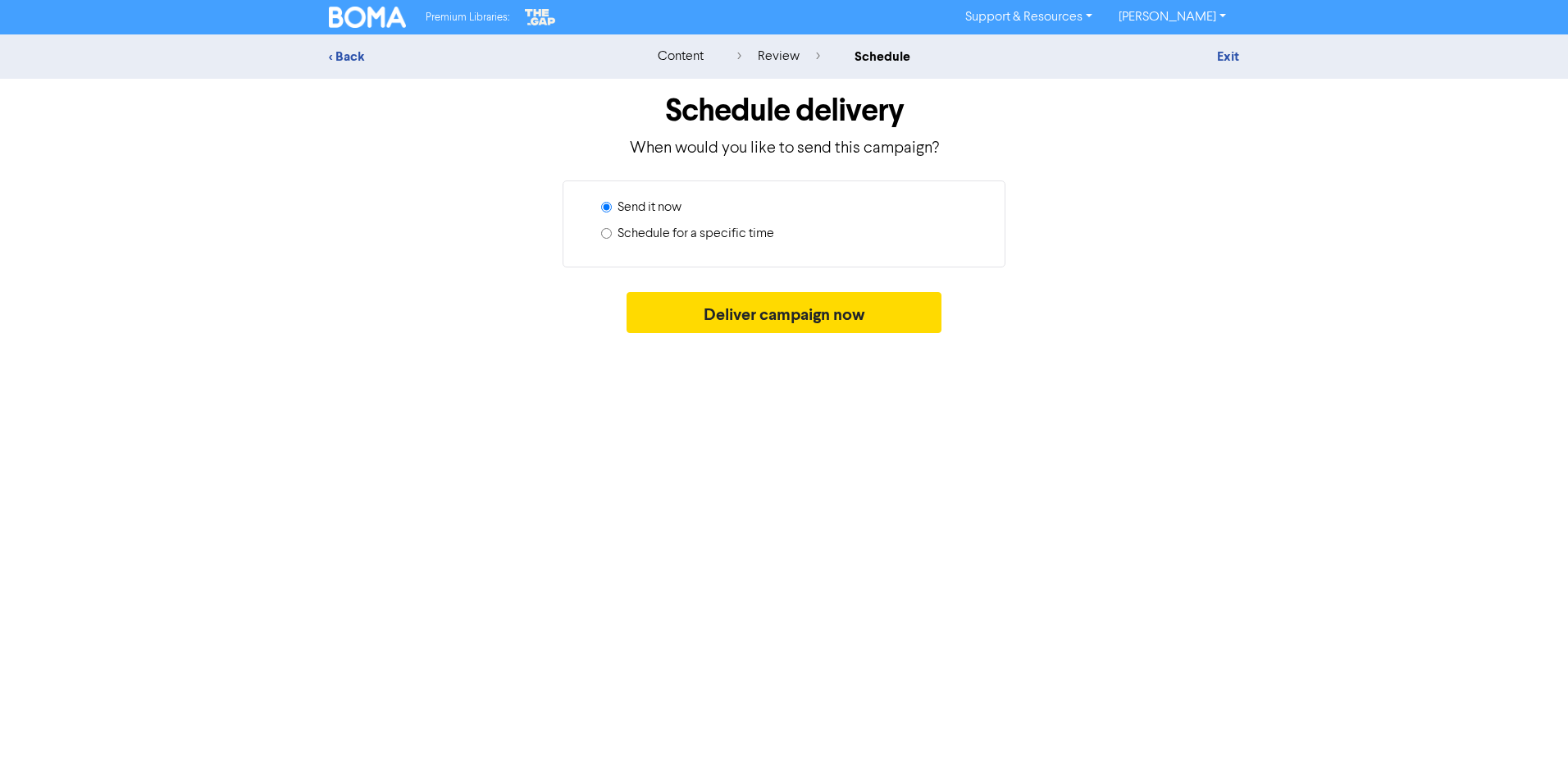
click at [653, 236] on label "Schedule for a specific time" at bounding box center [696, 234] width 157 height 19
click at [612, 236] on input "Schedule for a specific time" at bounding box center [606, 233] width 11 height 11
radio input "true"
radio input "false"
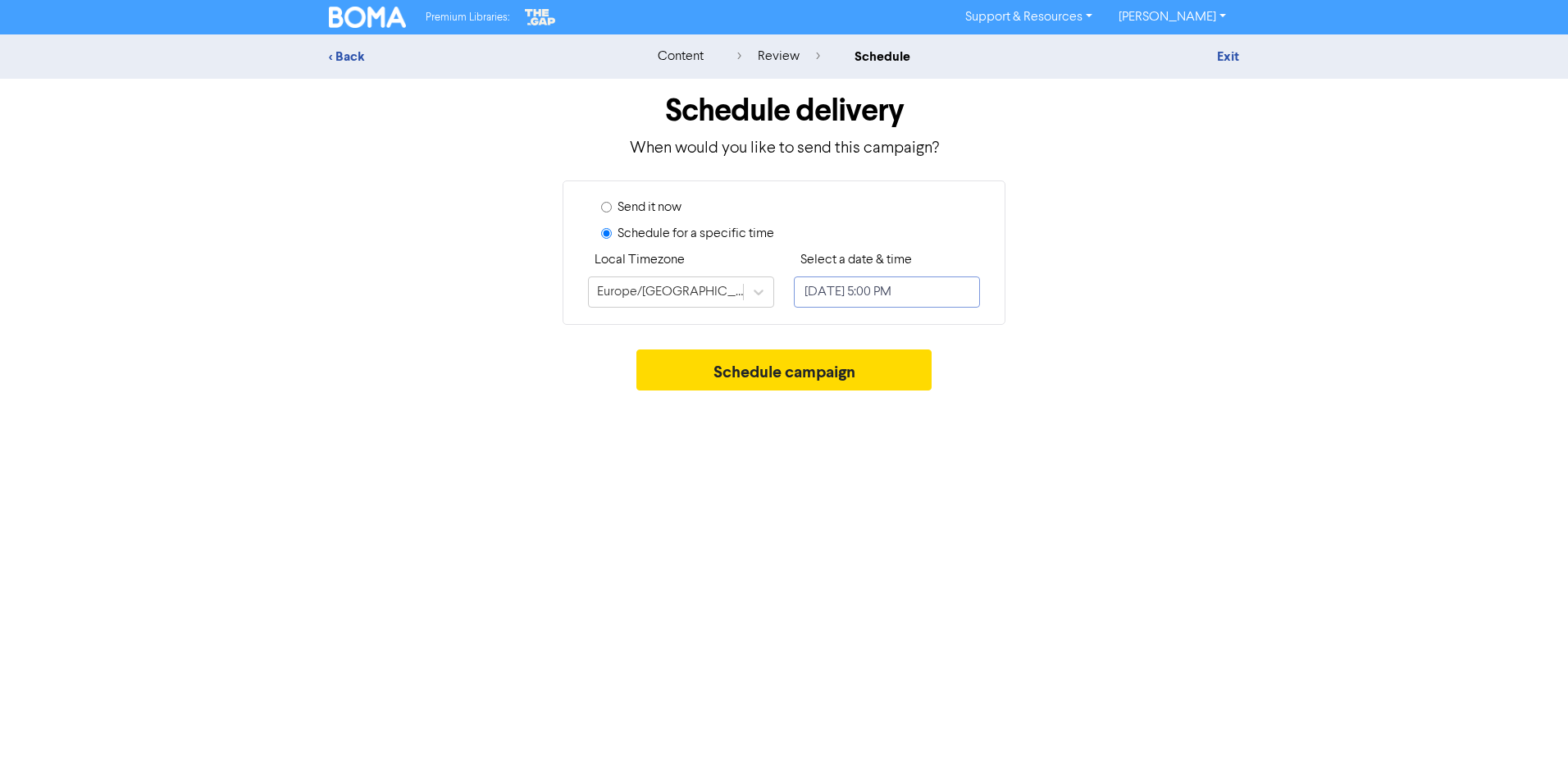
select select "7"
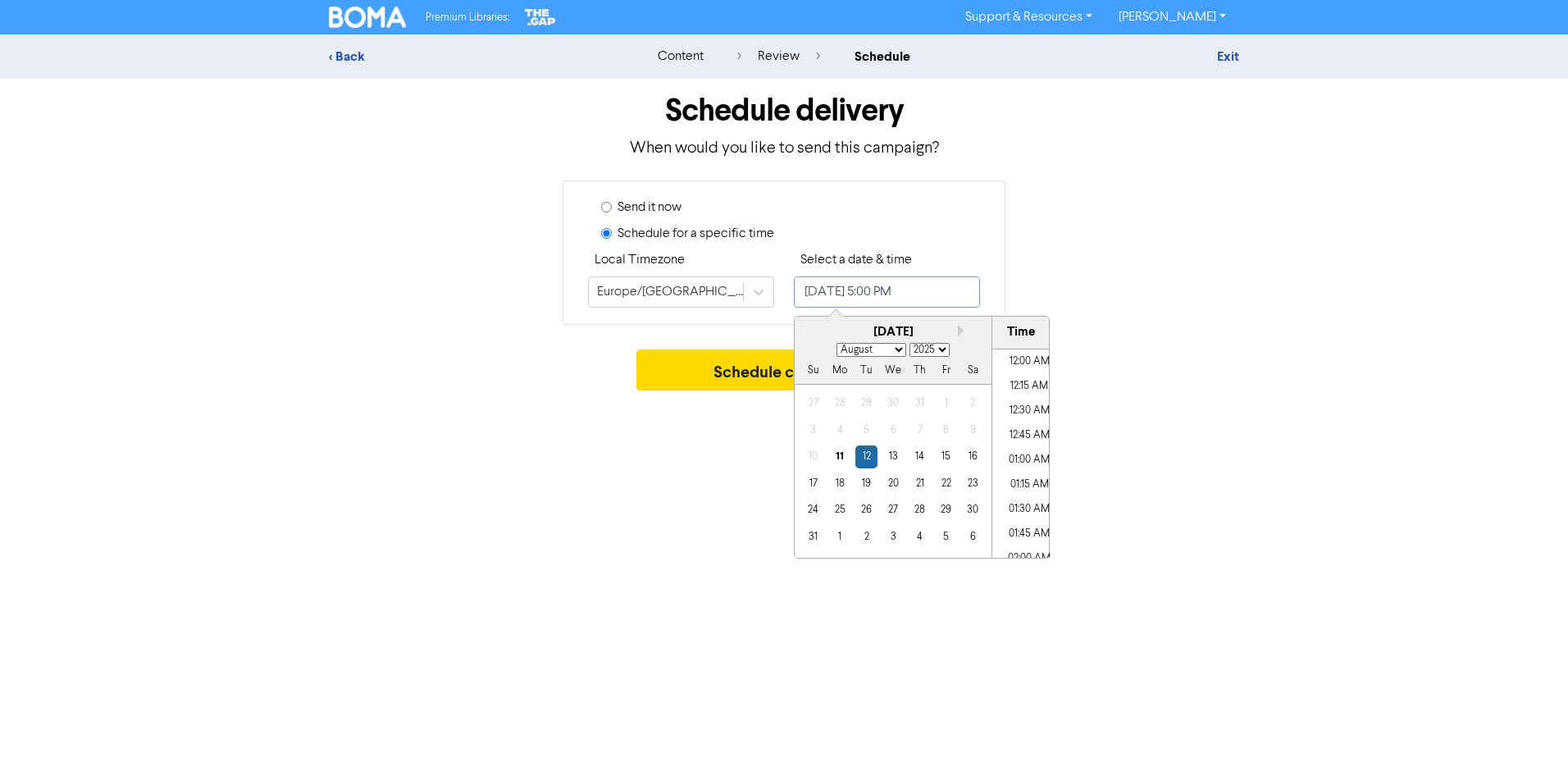
click at [915, 301] on input "[DATE] 5:00 PM" at bounding box center [886, 293] width 187 height 32
click at [944, 463] on div "15" at bounding box center [945, 456] width 22 height 22
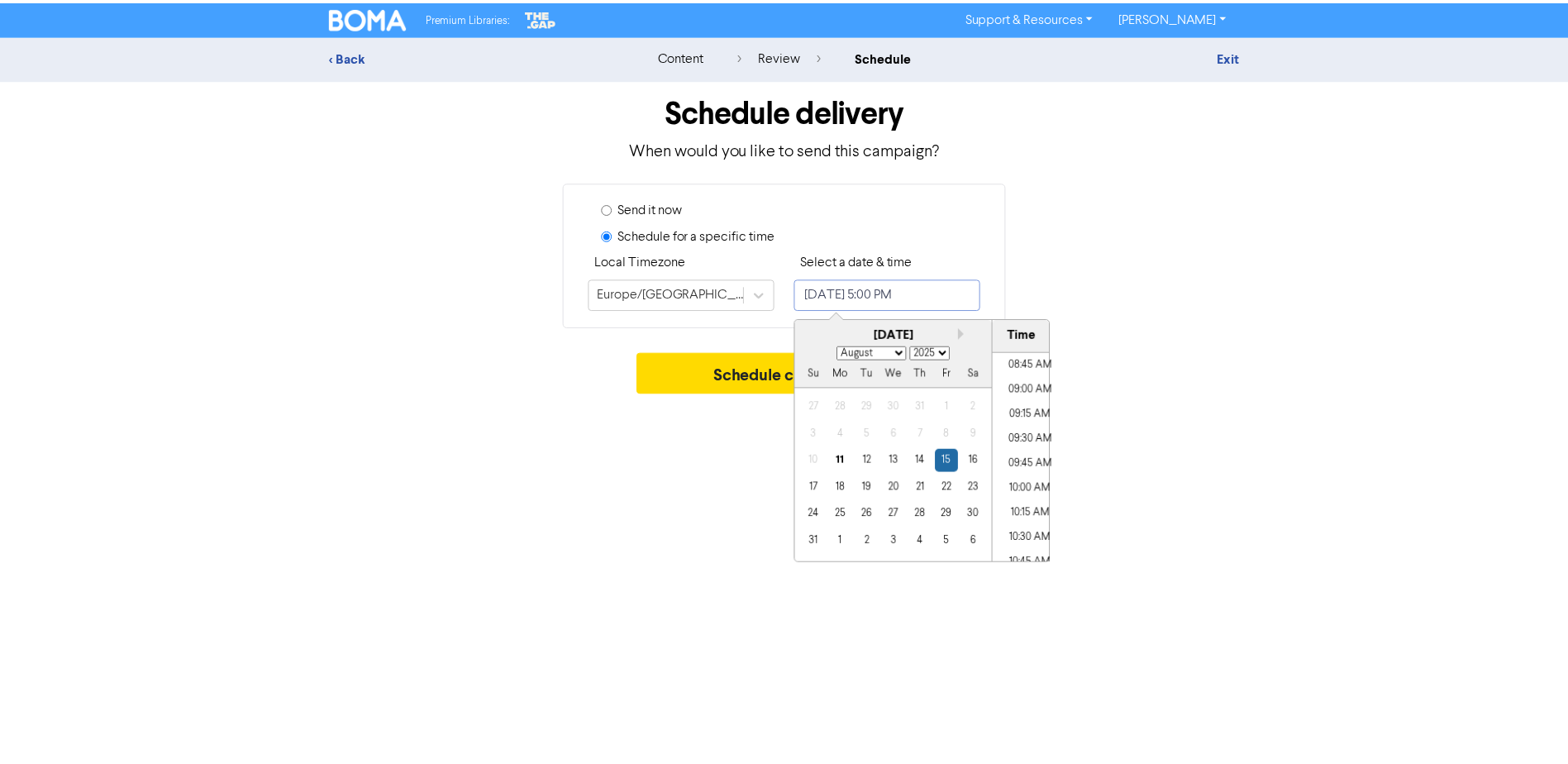
scroll to position [851, 0]
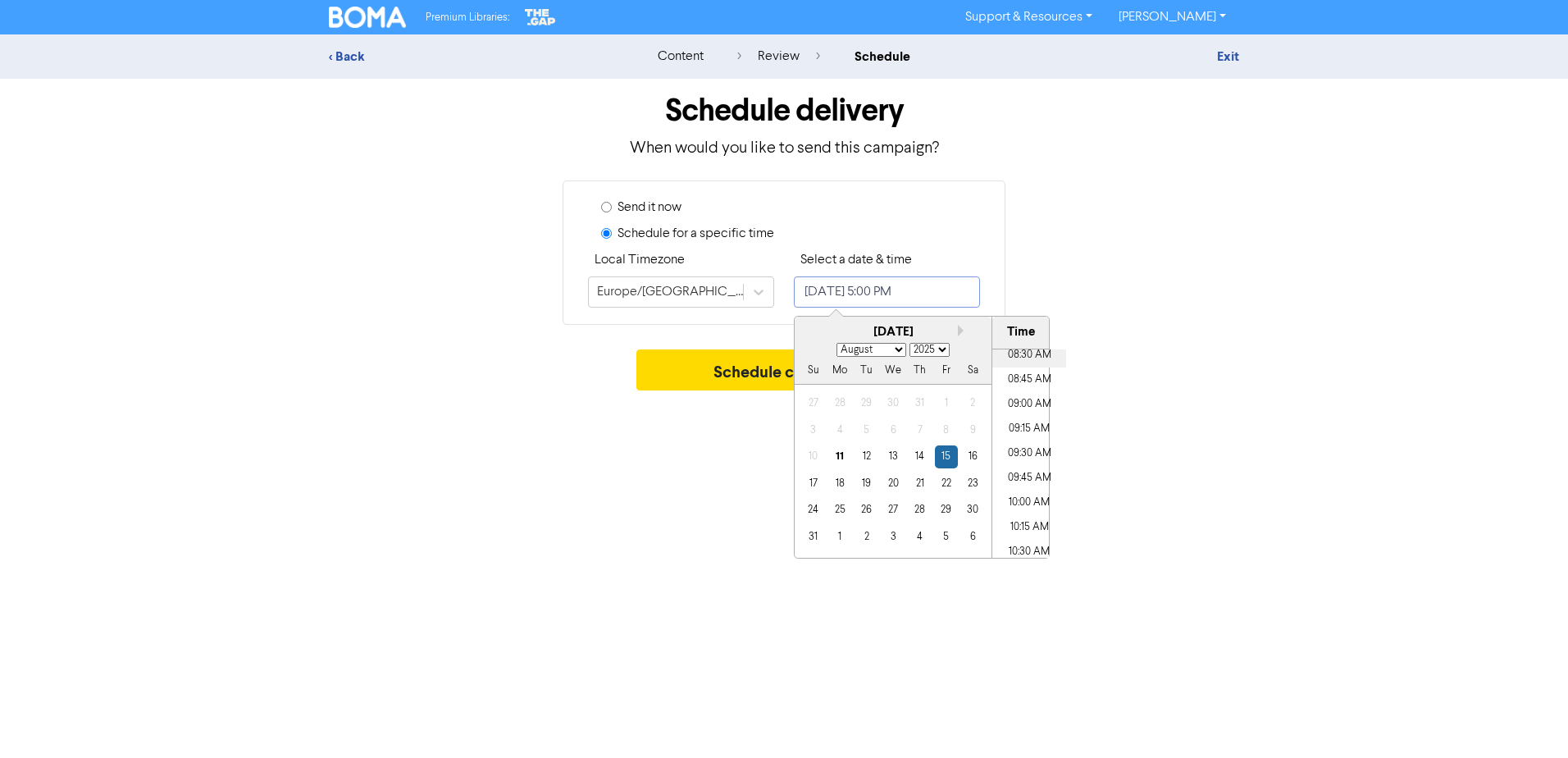
click at [1025, 362] on li "08:30 AM" at bounding box center [1029, 355] width 74 height 25
type input "[DATE] 8:30 AM"
click at [1178, 398] on div "Schedule campaign" at bounding box center [783, 374] width 910 height 49
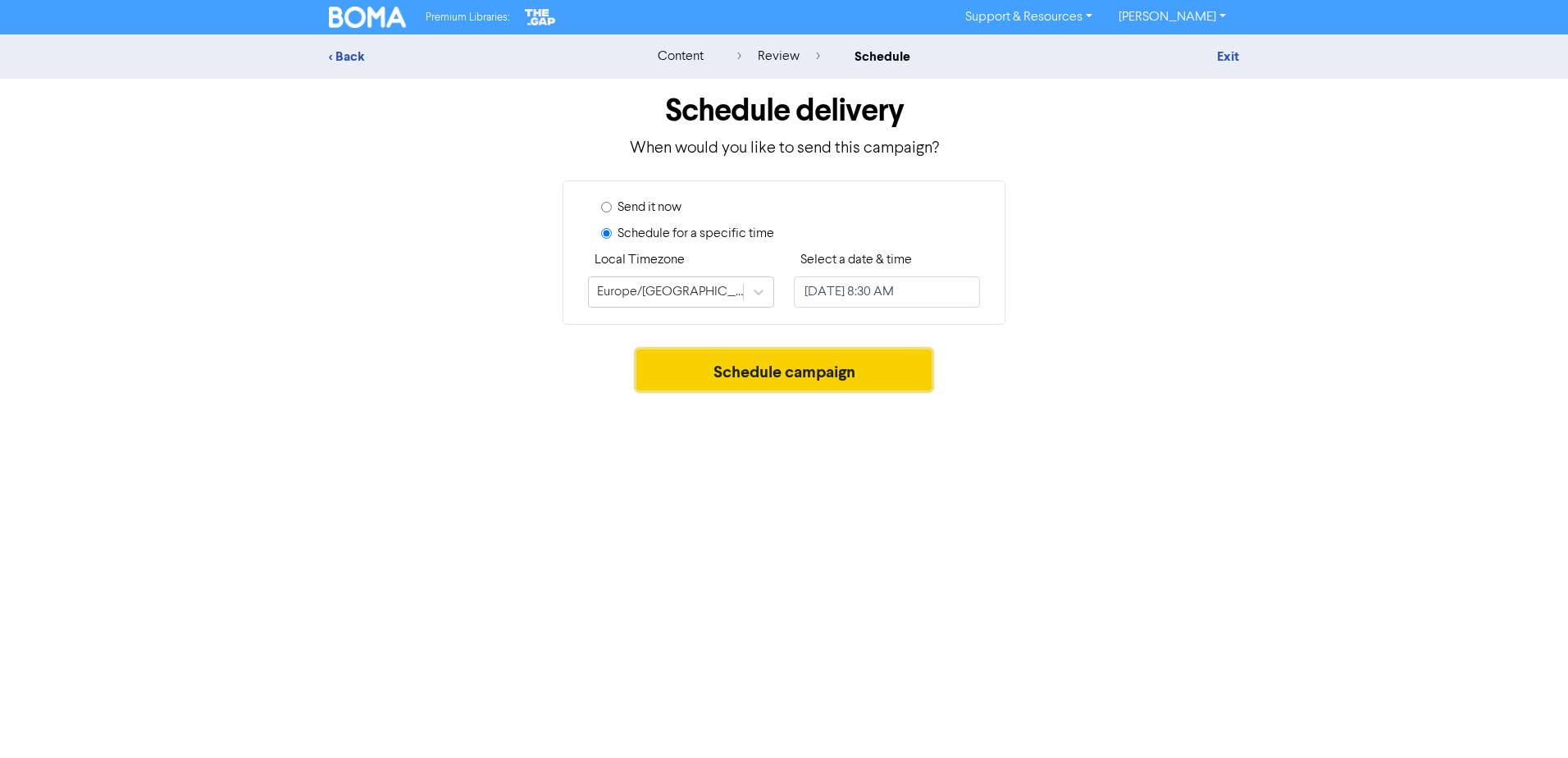
click at [790, 367] on button "Schedule campaign" at bounding box center [785, 370] width 296 height 41
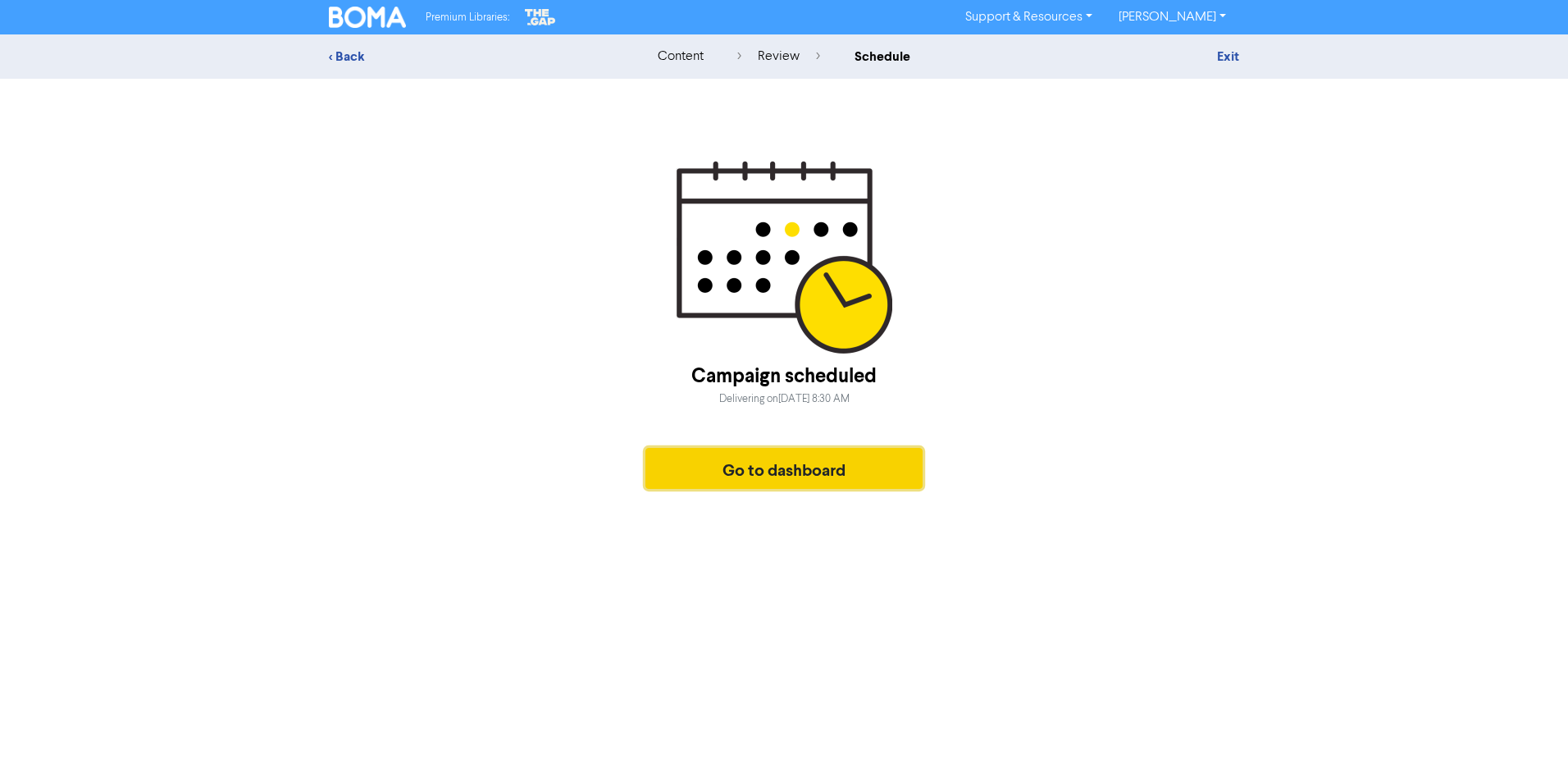
click at [867, 464] on button "Go to dashboard" at bounding box center [784, 468] width 277 height 41
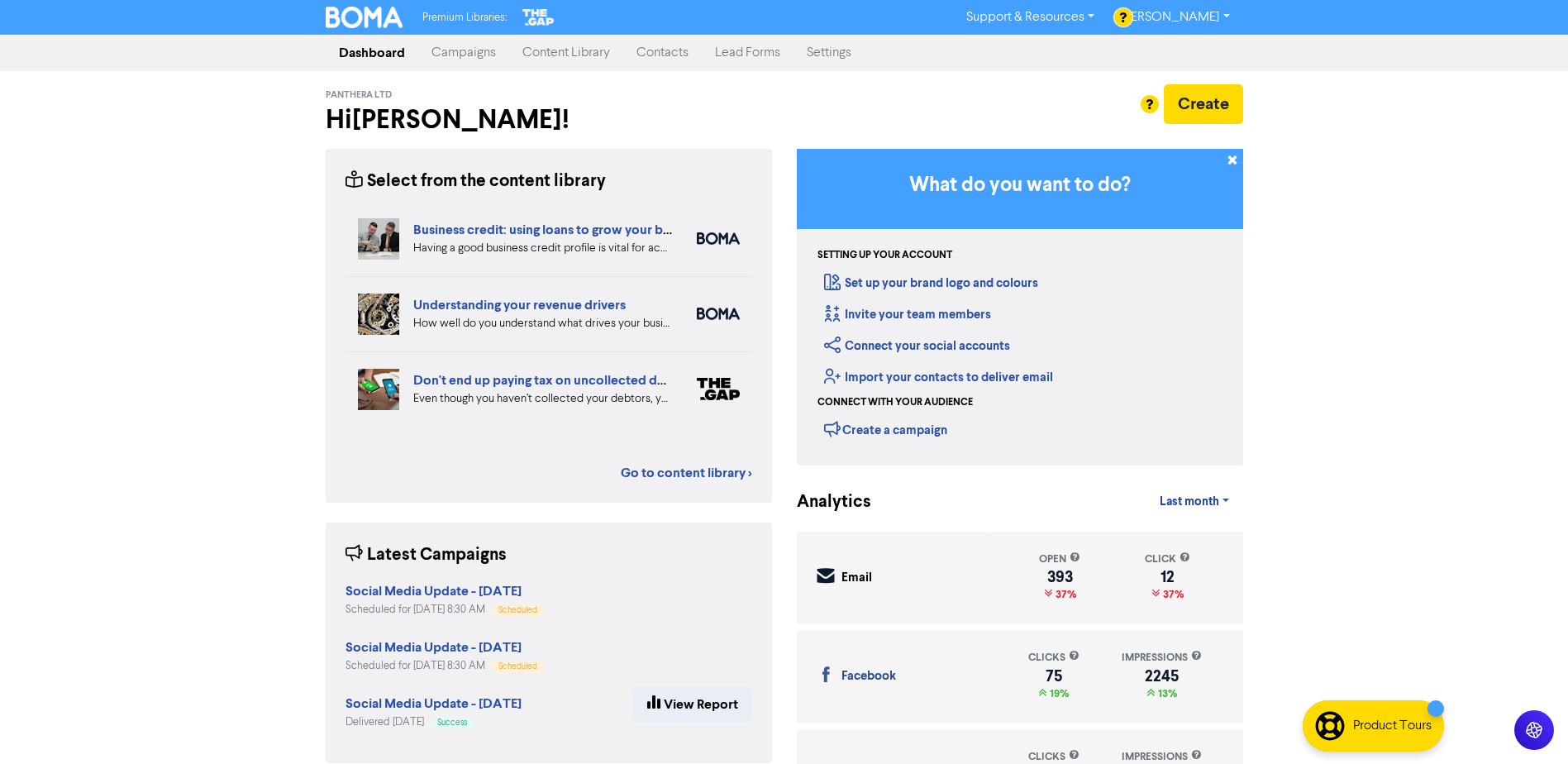
click at [456, 56] on link "Campaigns" at bounding box center [464, 52] width 91 height 33
